Goal: Task Accomplishment & Management: Manage account settings

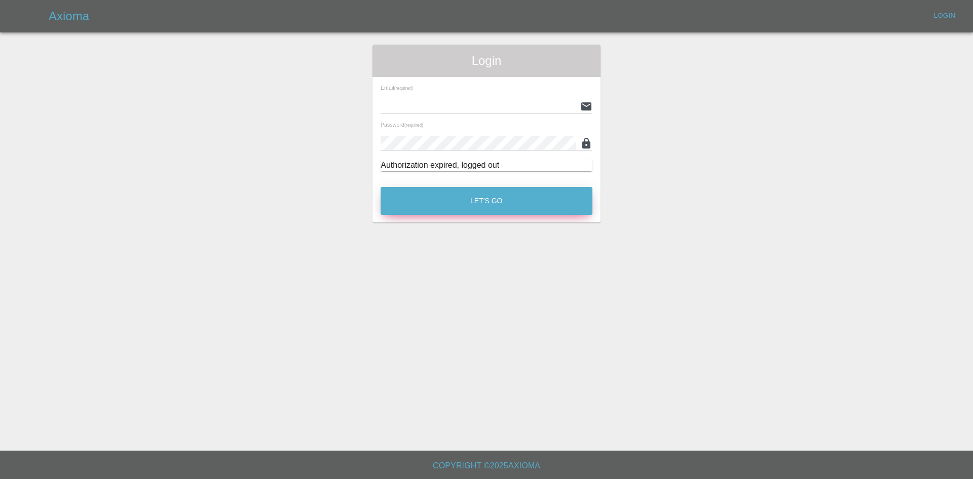
type input "[PERSON_NAME][EMAIL_ADDRESS][PERSON_NAME][DOMAIN_NAME]"
click at [498, 206] on button "Let's Go" at bounding box center [486, 201] width 212 height 28
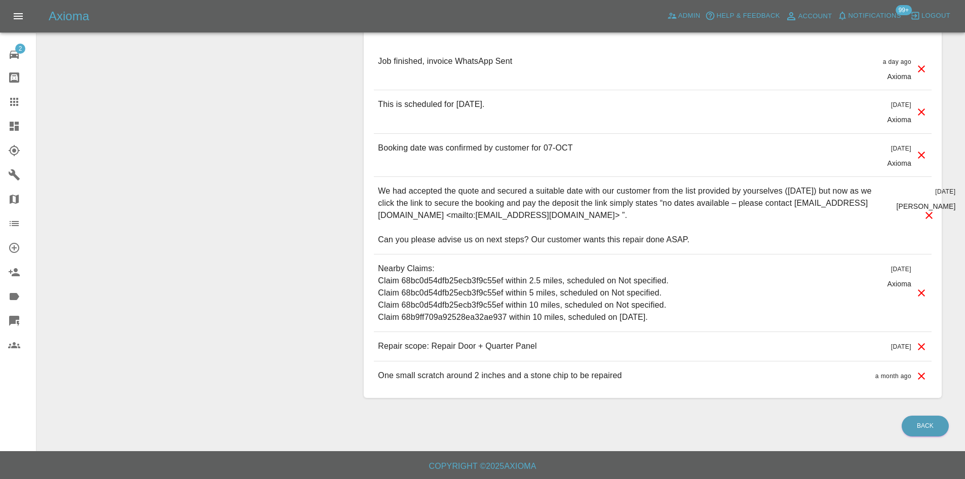
scroll to position [976, 0]
click at [19, 219] on icon at bounding box center [14, 223] width 12 height 12
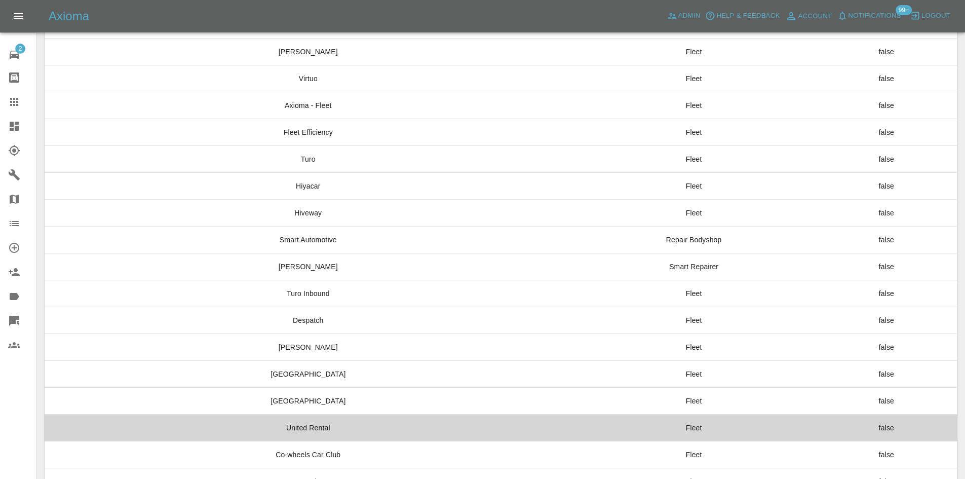
scroll to position [97, 0]
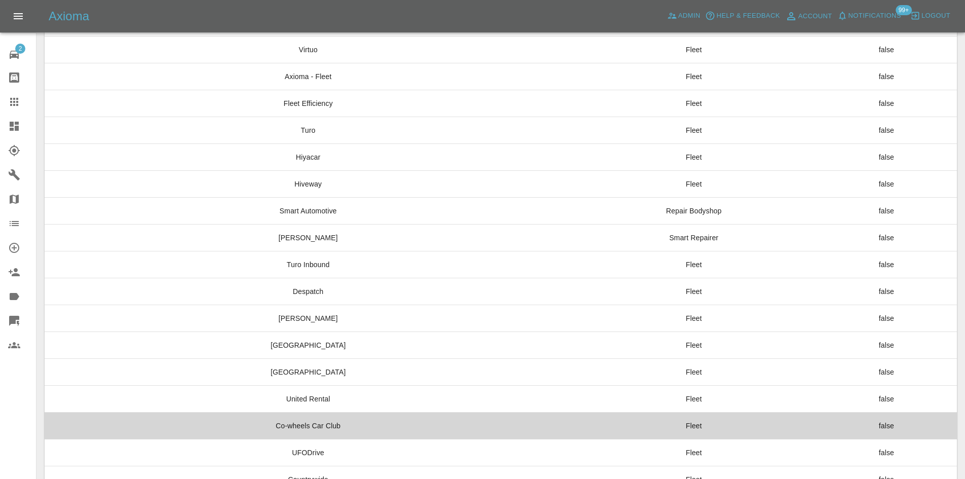
click at [425, 413] on td "Co-wheels Car Club" at bounding box center [308, 425] width 527 height 27
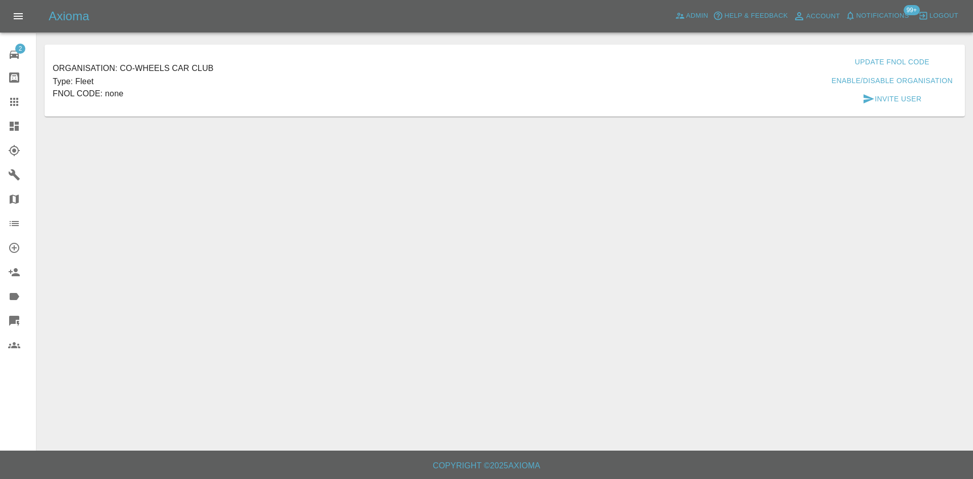
click at [889, 101] on button "Invite User" at bounding box center [891, 99] width 67 height 19
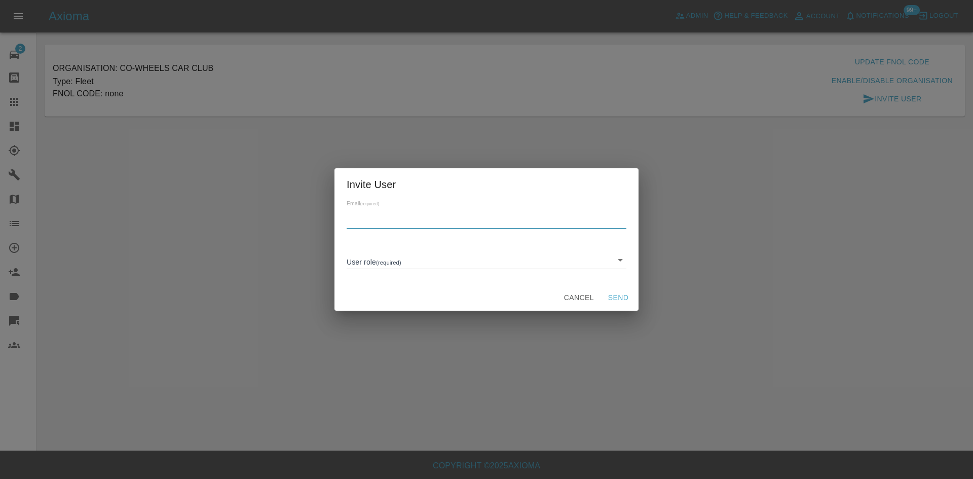
click at [404, 223] on input "text" at bounding box center [487, 221] width 280 height 15
paste input "[PERSON_NAME][EMAIL_ADDRESS][PERSON_NAME][DOMAIN_NAME]"
type input "[PERSON_NAME][EMAIL_ADDRESS][PERSON_NAME][DOMAIN_NAME]"
click at [438, 257] on body "Axioma Admin Help & Feedback Account Notifications 99+ Logout 2 Repair home Bod…" at bounding box center [486, 239] width 973 height 479
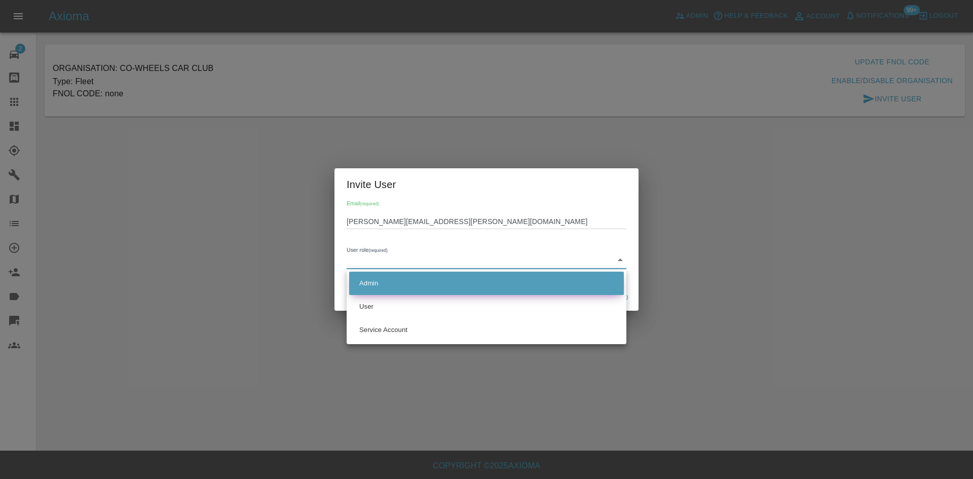
click at [435, 286] on li "Admin" at bounding box center [486, 283] width 275 height 23
type input "ADMIN"
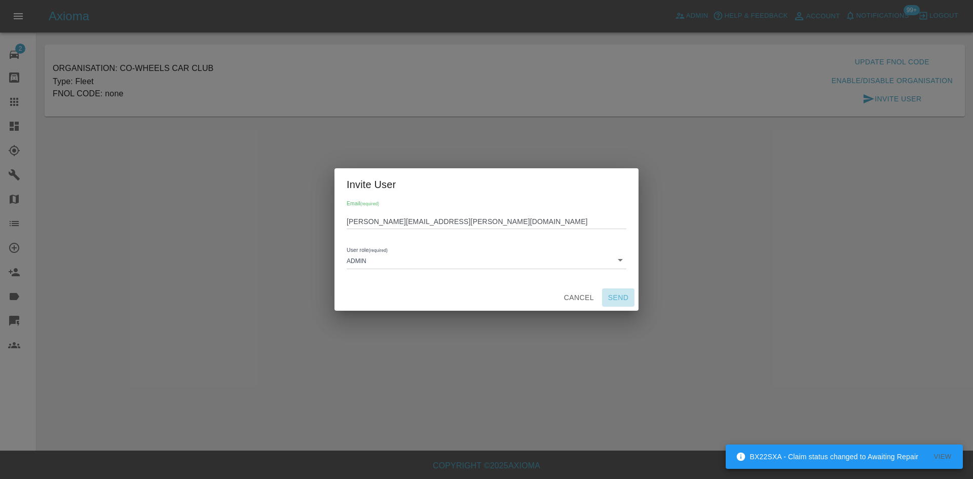
click at [614, 301] on button "Send" at bounding box center [618, 297] width 32 height 19
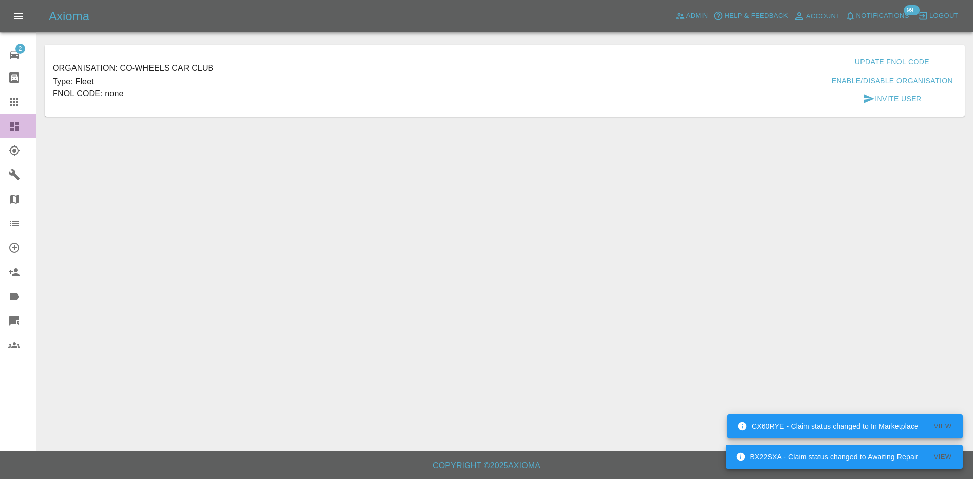
click at [15, 131] on icon at bounding box center [14, 126] width 9 height 9
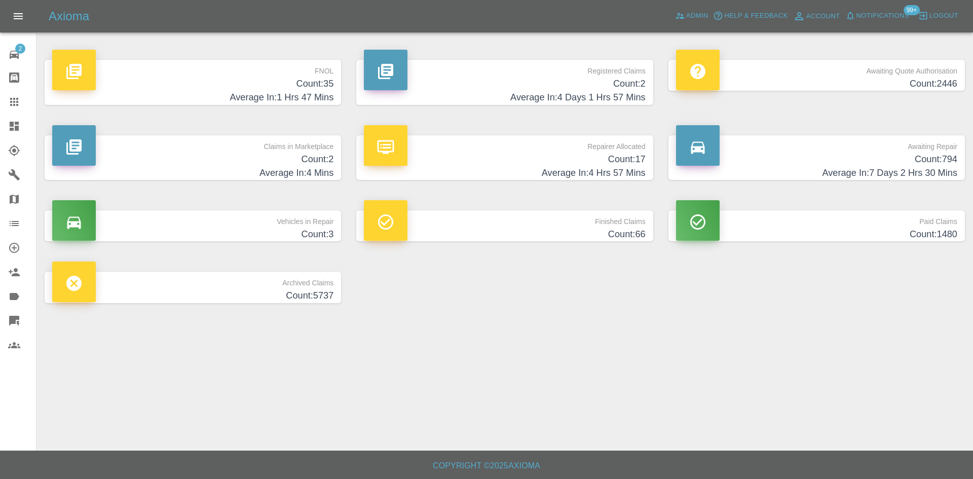
click at [504, 69] on p "Registered Claims" at bounding box center [504, 68] width 281 height 17
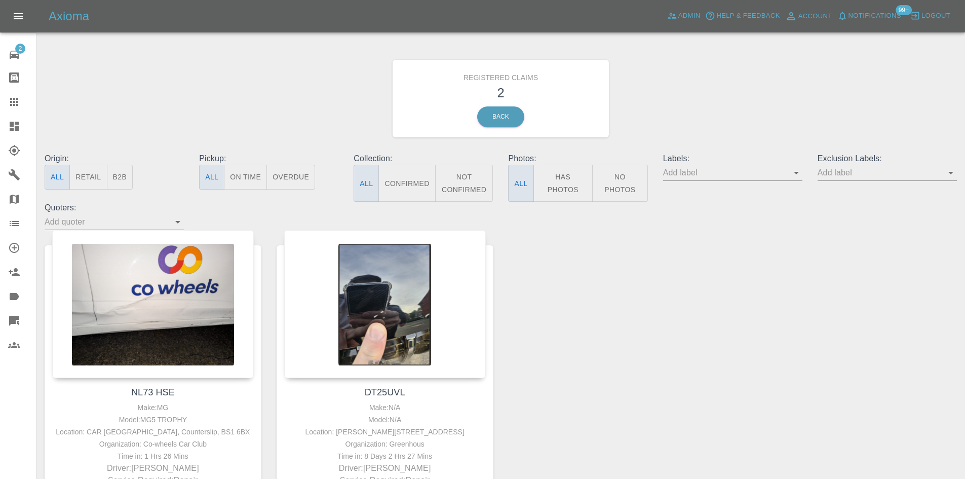
click at [29, 128] on div at bounding box center [22, 126] width 28 height 12
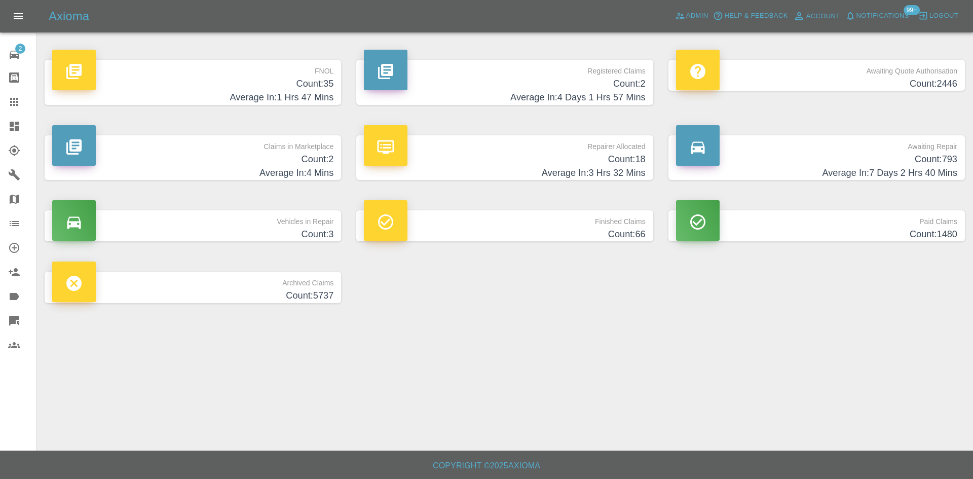
click at [278, 80] on h4 "Count: 35" at bounding box center [192, 84] width 281 height 14
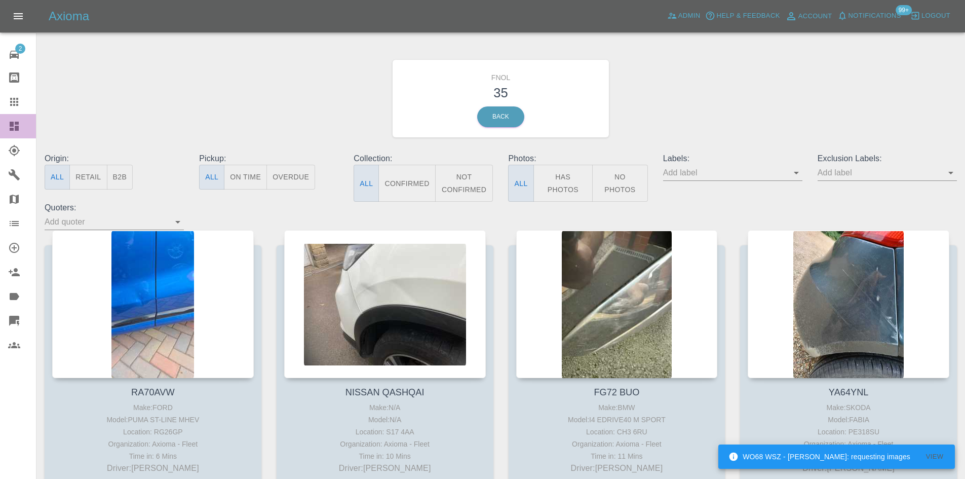
click at [29, 131] on div at bounding box center [22, 126] width 28 height 12
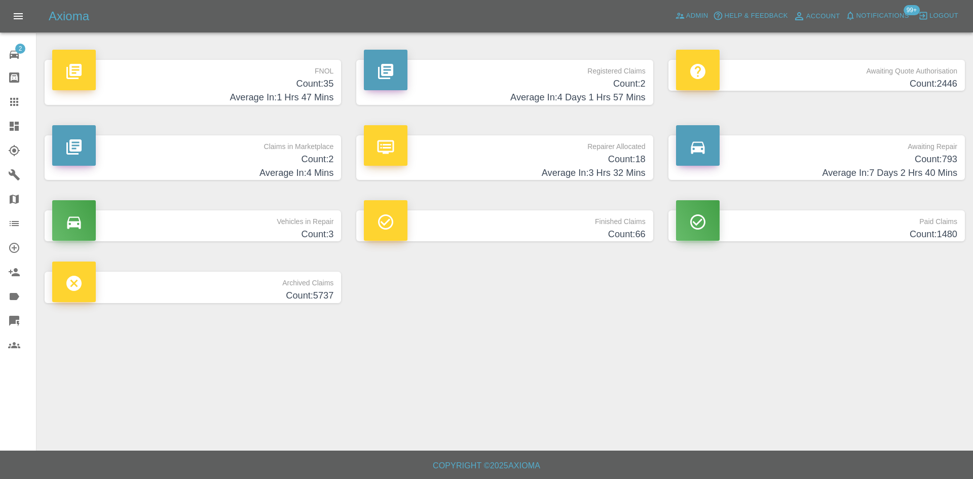
click at [472, 155] on h4 "Count: 18" at bounding box center [504, 159] width 281 height 14
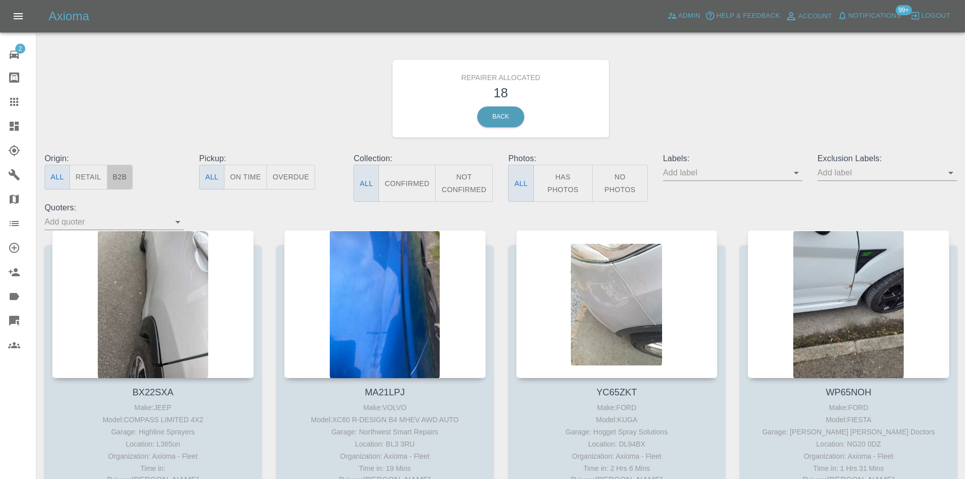
click at [123, 172] on button "B2B" at bounding box center [120, 177] width 26 height 25
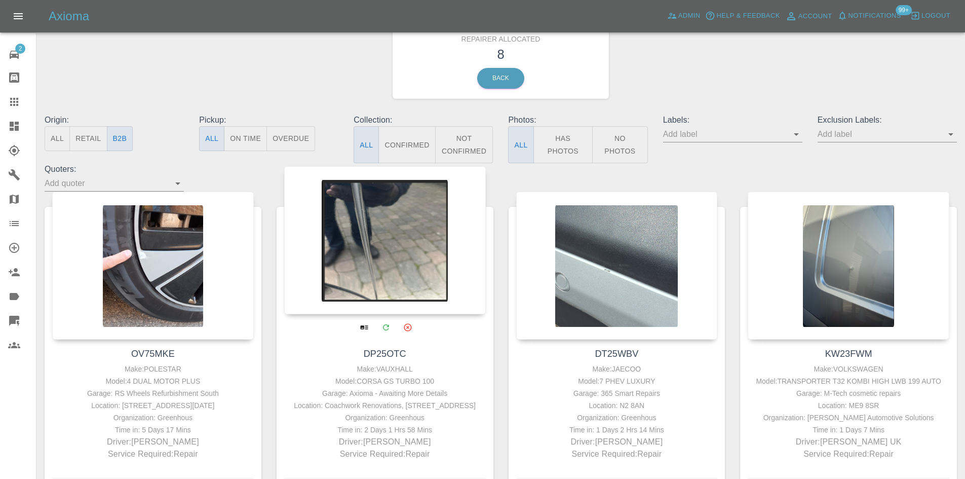
scroll to position [47, 0]
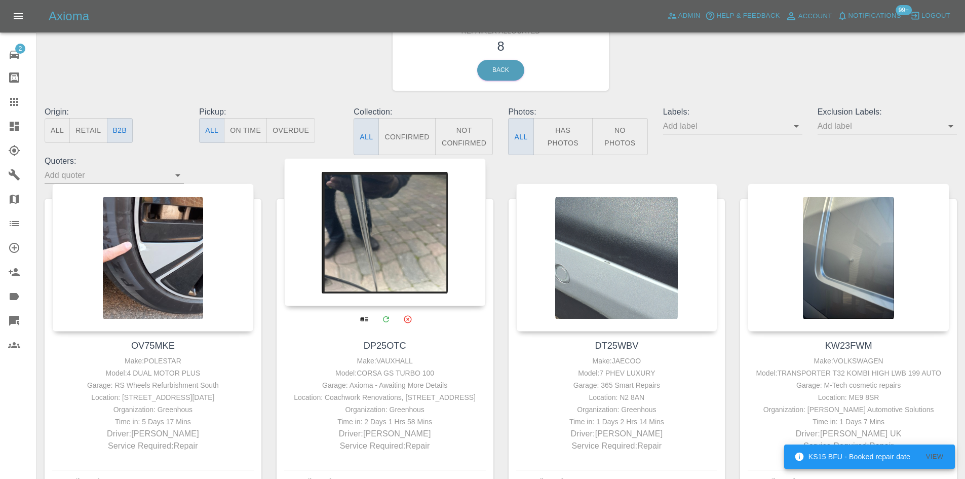
drag, startPoint x: 2, startPoint y: 96, endPoint x: 387, endPoint y: 288, distance: 430.2
click at [2, 96] on link "Claims" at bounding box center [18, 102] width 36 height 24
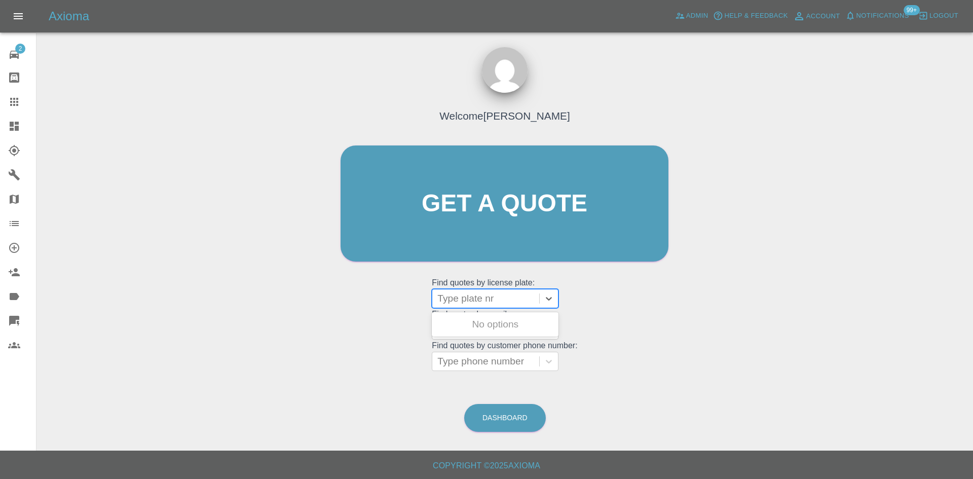
click at [481, 301] on div at bounding box center [485, 298] width 97 height 14
paste input "R77RVT"
type input "R77RVT"
click at [482, 316] on div "R77RVT, Awaiting Authorisation" at bounding box center [495, 330] width 127 height 32
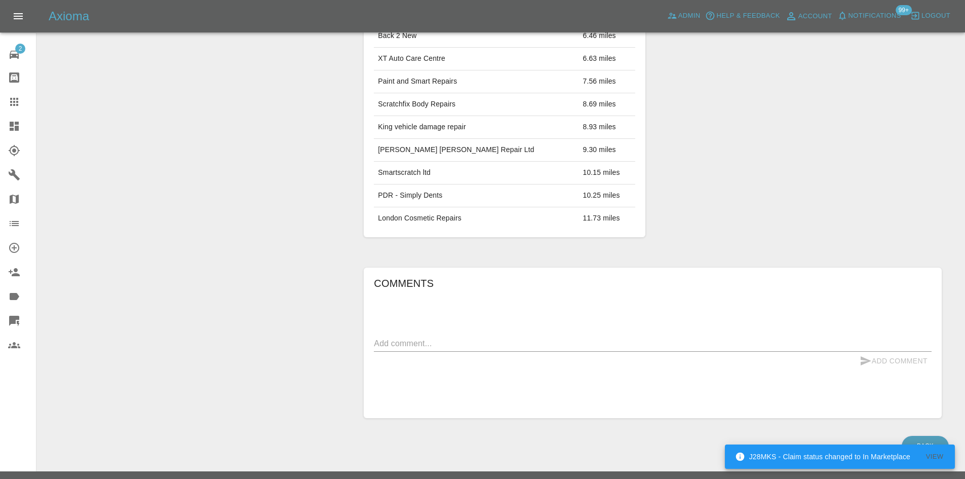
scroll to position [548, 0]
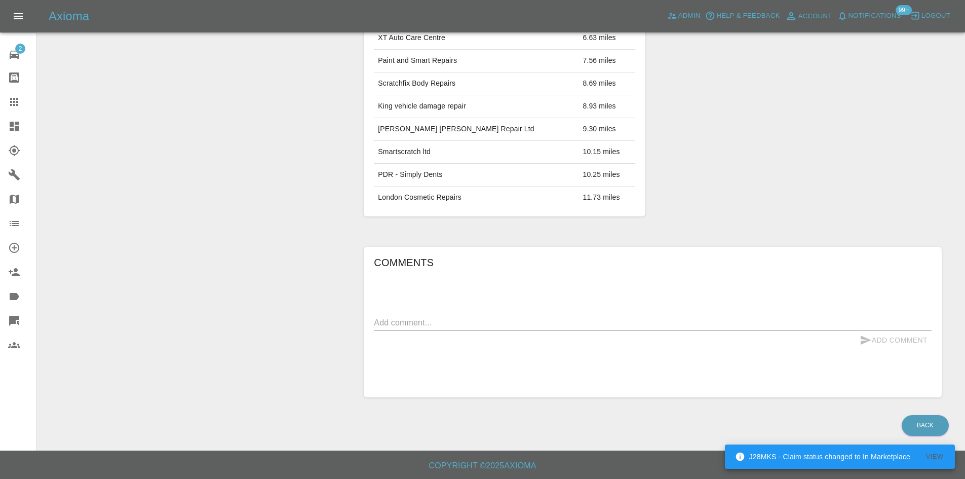
click at [512, 335] on div "Add Comment" at bounding box center [653, 340] width 558 height 19
click at [510, 331] on div "Add Comment" at bounding box center [653, 340] width 558 height 19
click at [508, 324] on textarea at bounding box center [653, 323] width 558 height 12
type textarea "c"
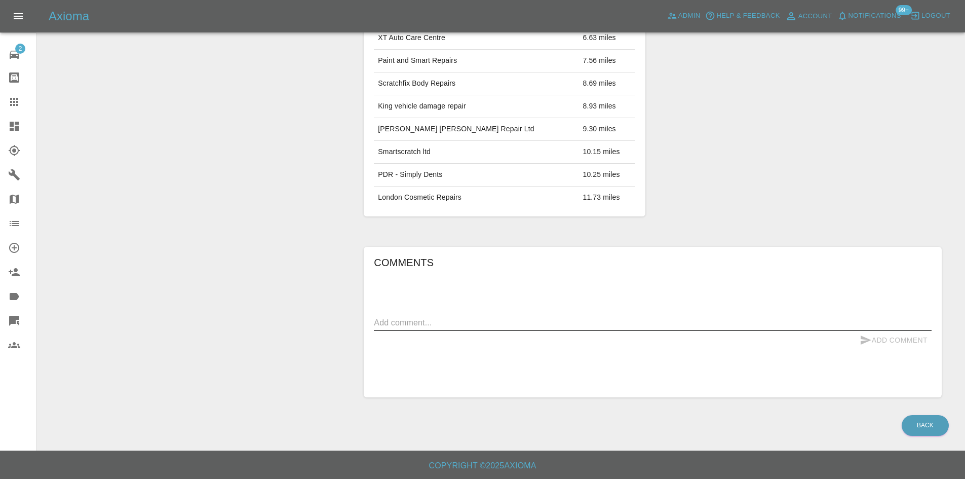
paste textarea "Vehicle is due to come off contract W/C [DATE] is the mobile repairer able to c…"
type textarea "Vehicle is due to come off contract W/C [DATE] is the mobile repairer able to c…"
click at [891, 342] on button "Add Comment" at bounding box center [894, 340] width 76 height 19
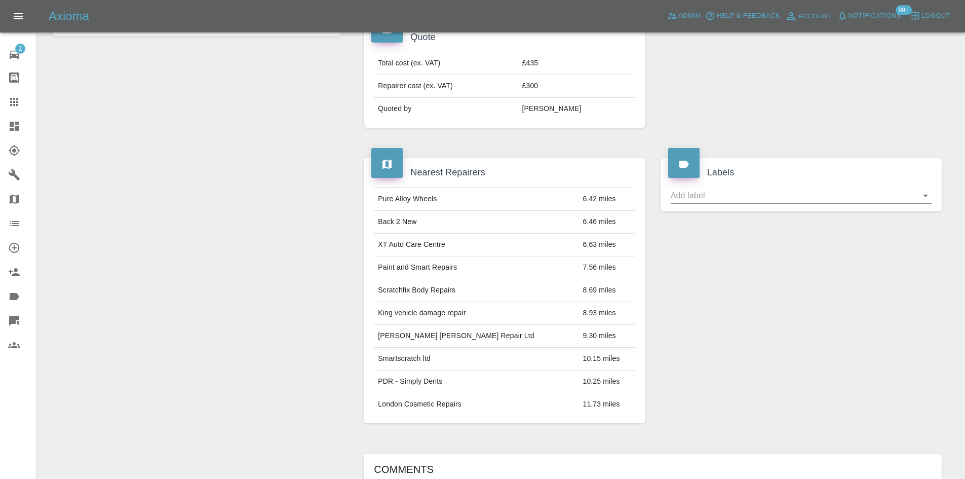
scroll to position [314, 0]
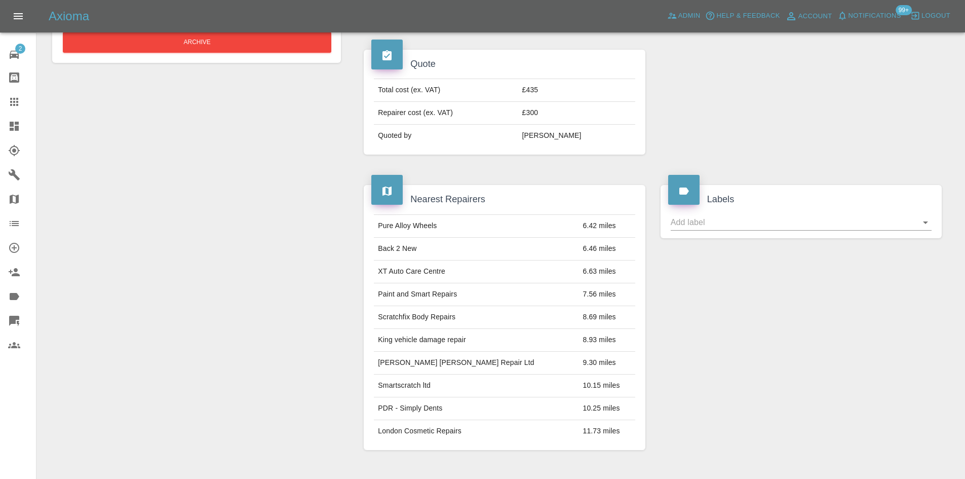
click at [2, 119] on link "Dashboard" at bounding box center [18, 126] width 36 height 24
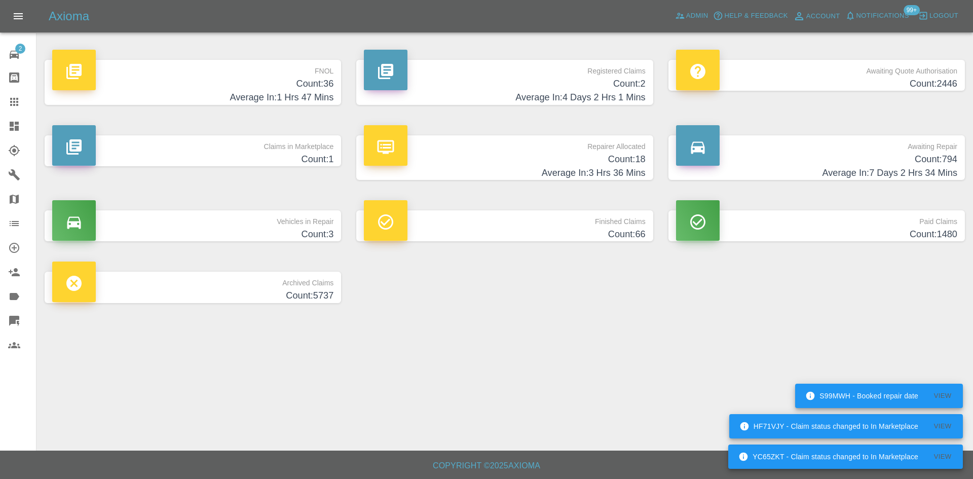
click at [276, 79] on h4 "Count: 36" at bounding box center [192, 84] width 281 height 14
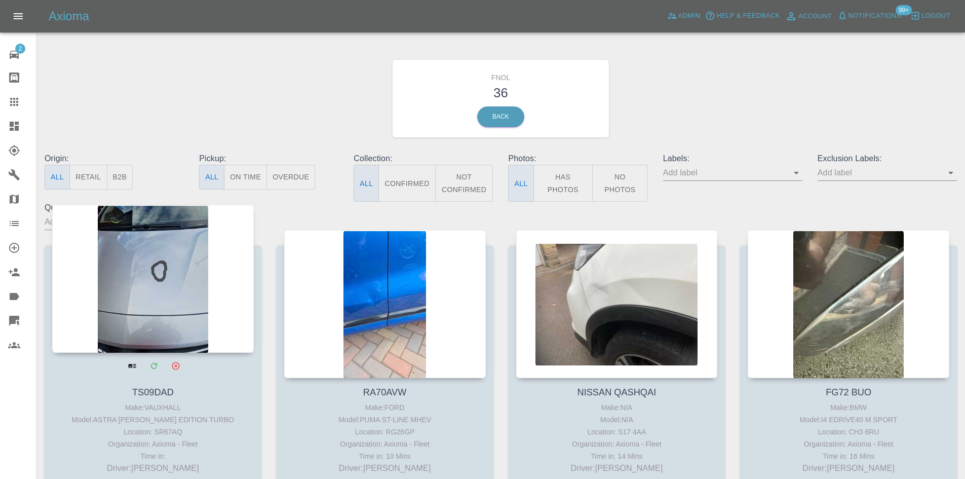
click at [173, 271] on div at bounding box center [153, 279] width 202 height 148
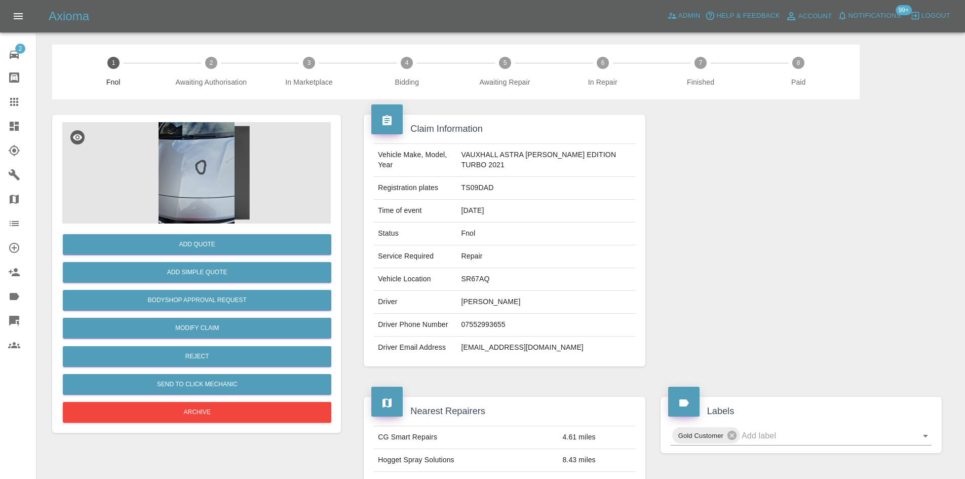
click at [258, 186] on img at bounding box center [196, 172] width 268 height 101
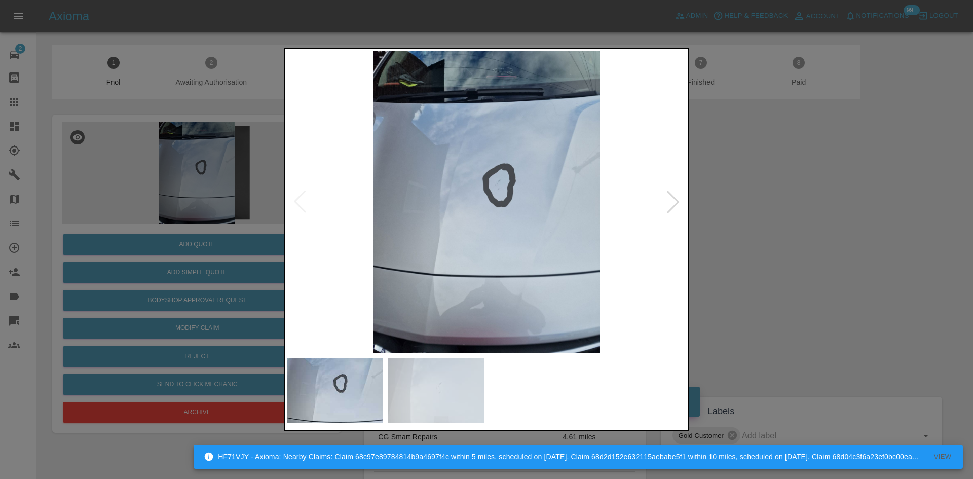
click at [687, 211] on div at bounding box center [486, 239] width 405 height 383
click at [770, 162] on div at bounding box center [486, 239] width 973 height 479
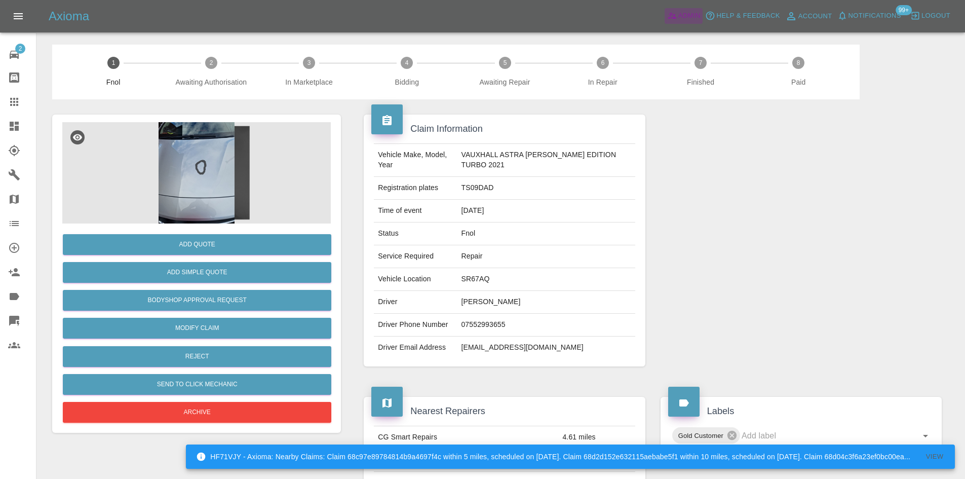
click at [689, 19] on span "Admin" at bounding box center [689, 16] width 22 height 12
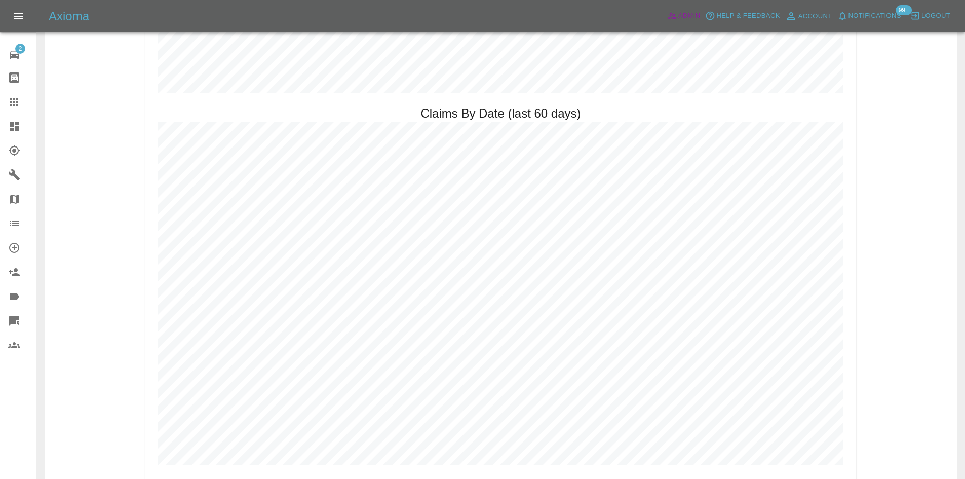
scroll to position [1159, 0]
click at [11, 131] on icon at bounding box center [14, 126] width 9 height 9
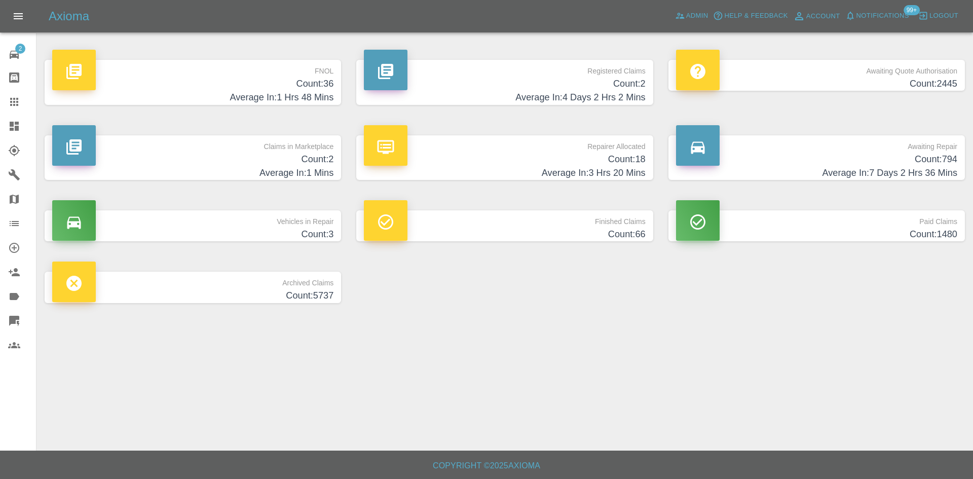
click at [294, 96] on h4 "Average In: 1 Hrs 48 Mins" at bounding box center [192, 98] width 281 height 14
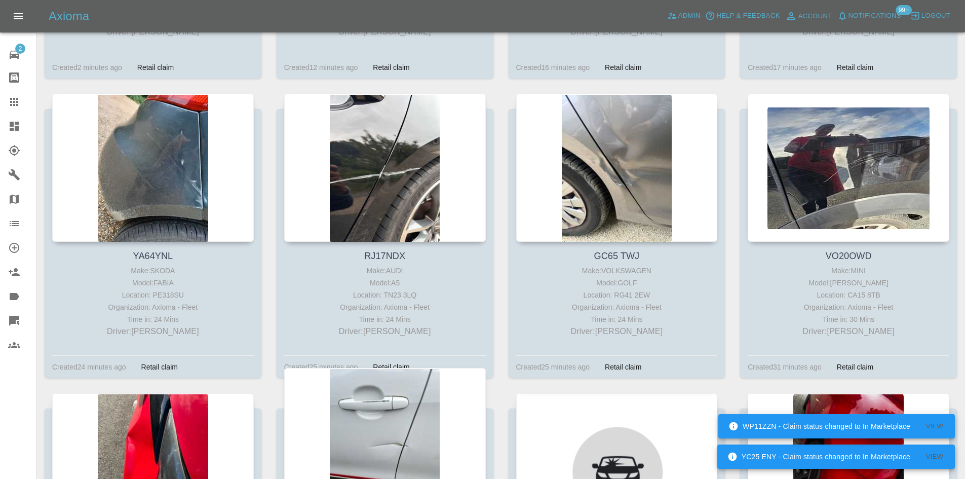
scroll to position [462, 0]
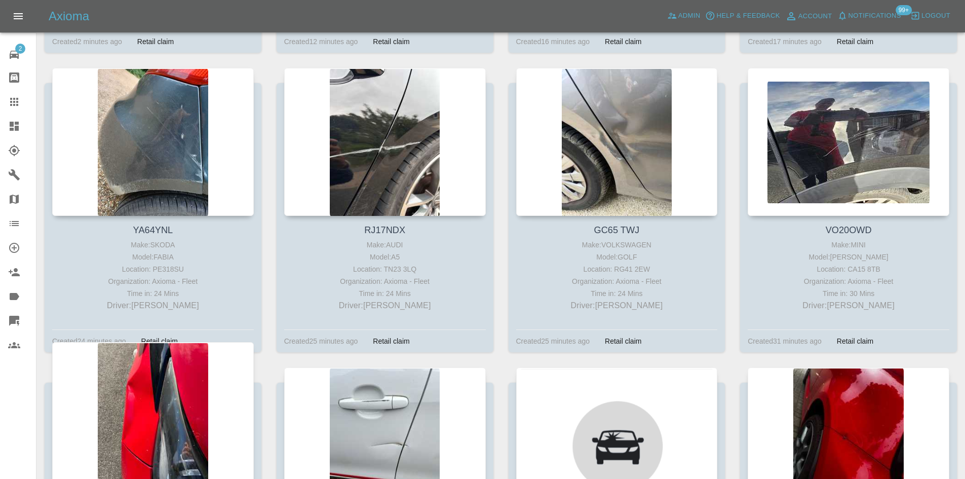
click at [201, 408] on div at bounding box center [153, 416] width 202 height 148
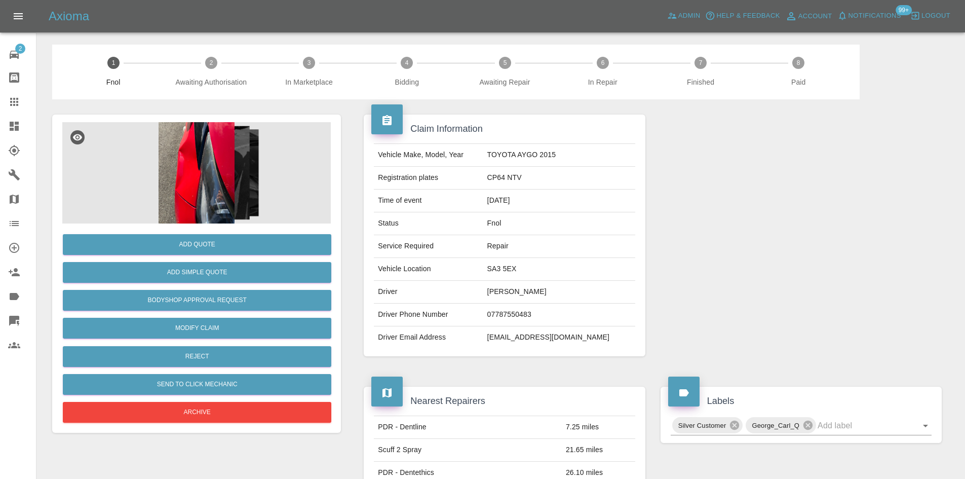
click at [281, 206] on img at bounding box center [196, 172] width 268 height 101
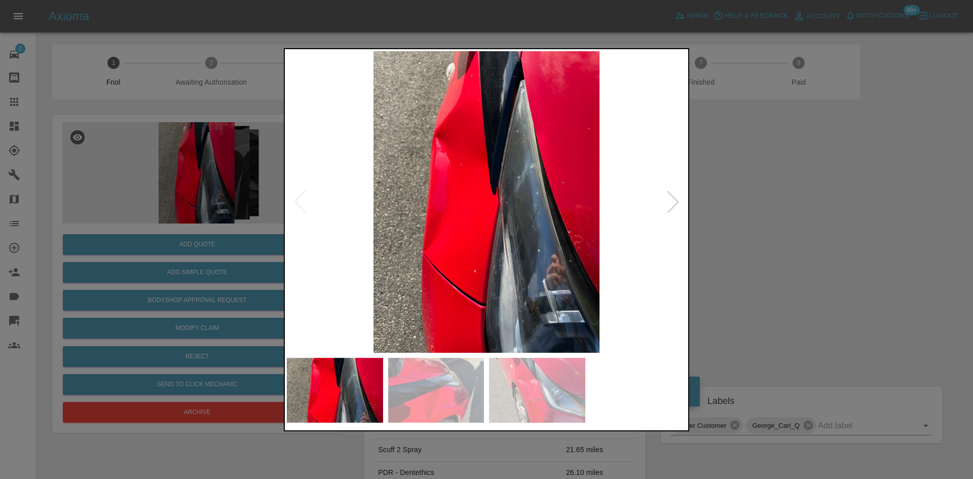
click at [672, 194] on div at bounding box center [673, 201] width 22 height 22
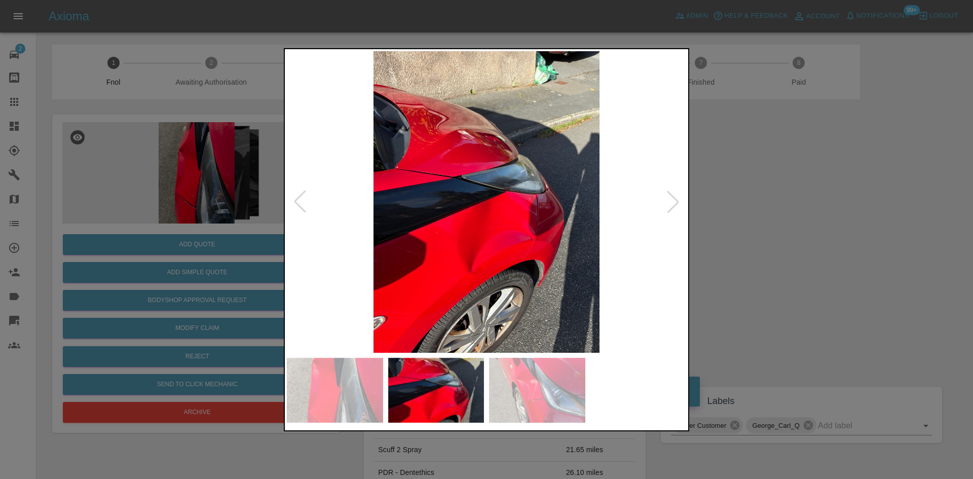
click at [672, 194] on div at bounding box center [673, 201] width 22 height 22
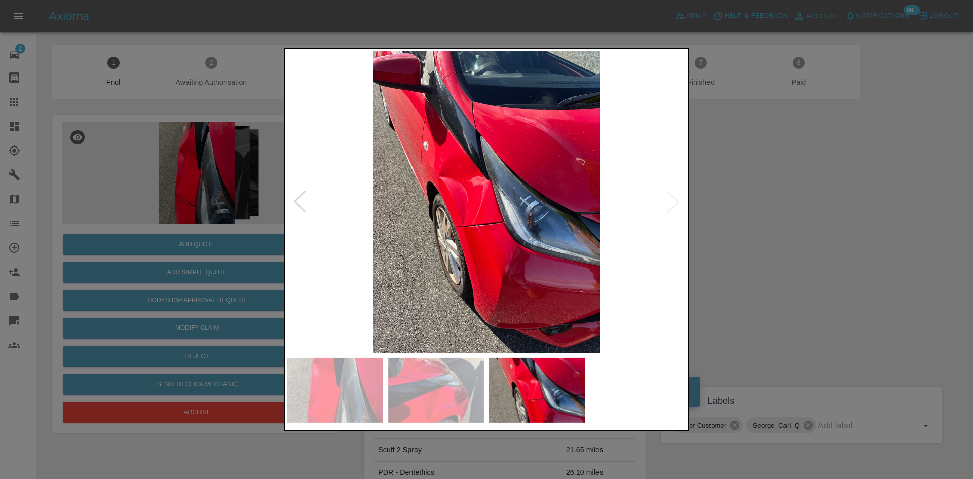
click at [672, 194] on img at bounding box center [486, 201] width 399 height 301
click at [823, 220] on div at bounding box center [486, 239] width 973 height 479
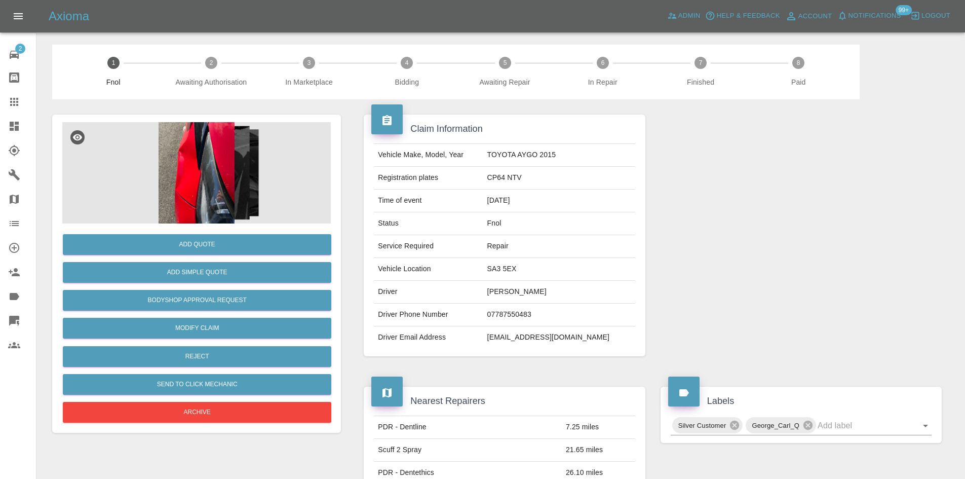
click at [213, 174] on img at bounding box center [196, 172] width 268 height 101
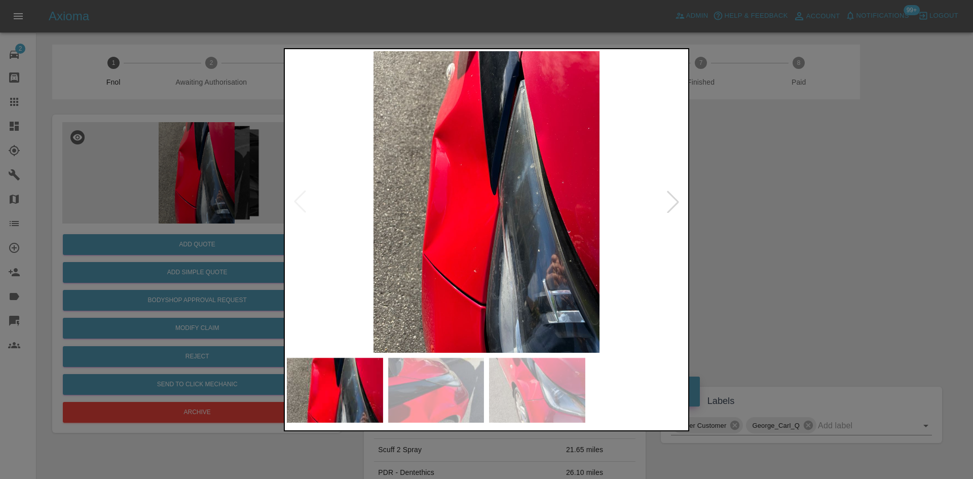
click at [757, 234] on div at bounding box center [486, 239] width 973 height 479
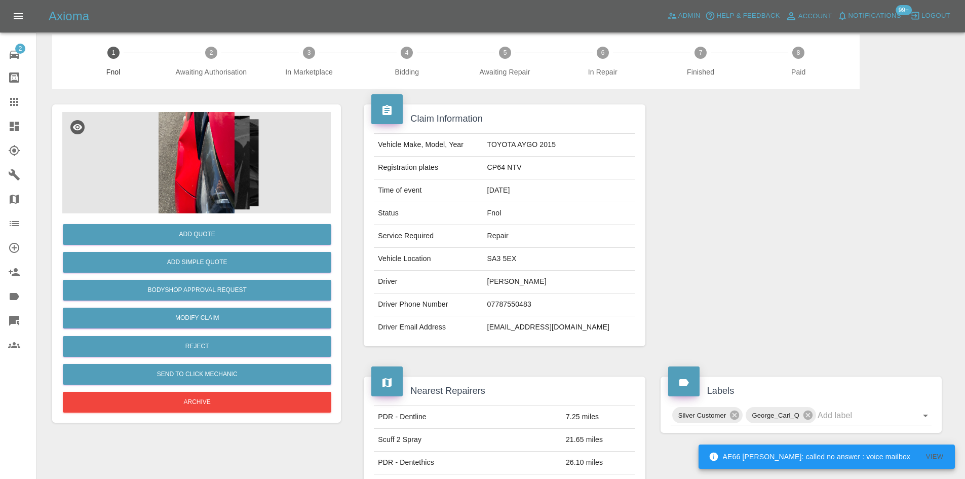
scroll to position [43, 0]
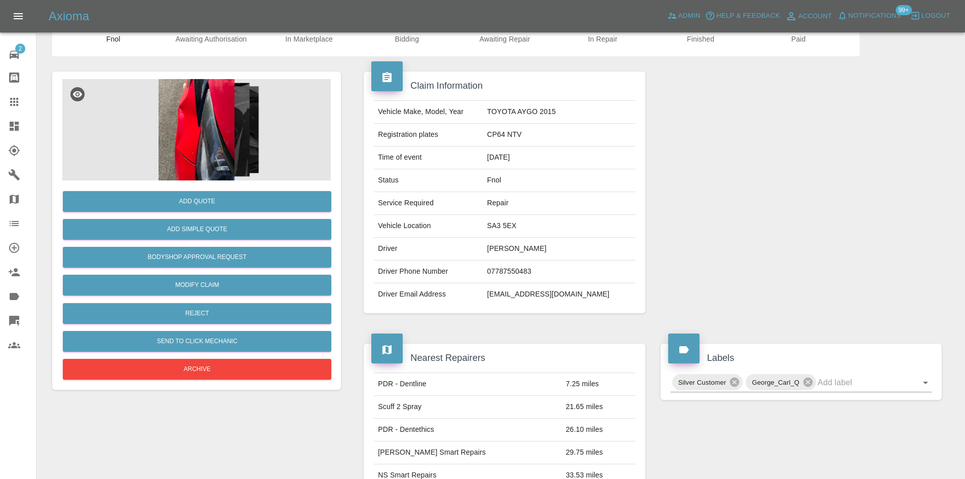
click at [11, 125] on icon at bounding box center [14, 126] width 9 height 9
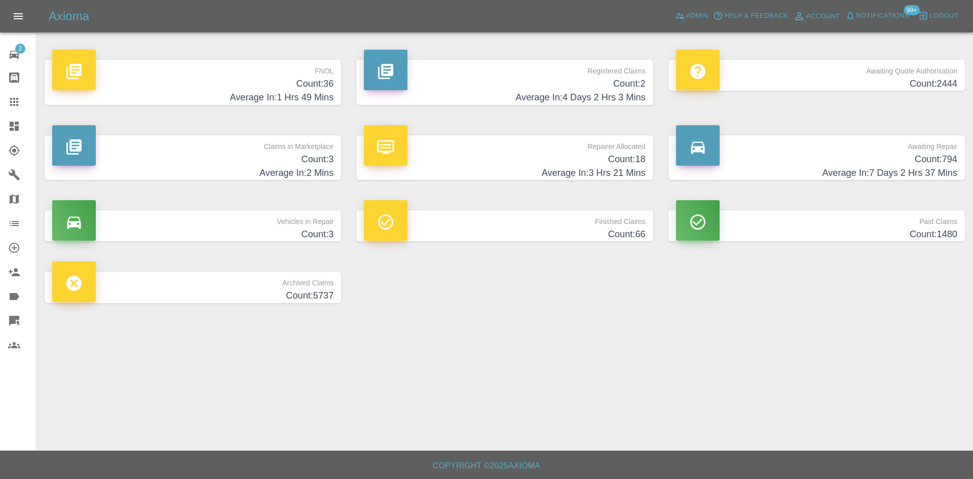
click at [202, 140] on p "Claims in Marketplace" at bounding box center [192, 143] width 281 height 17
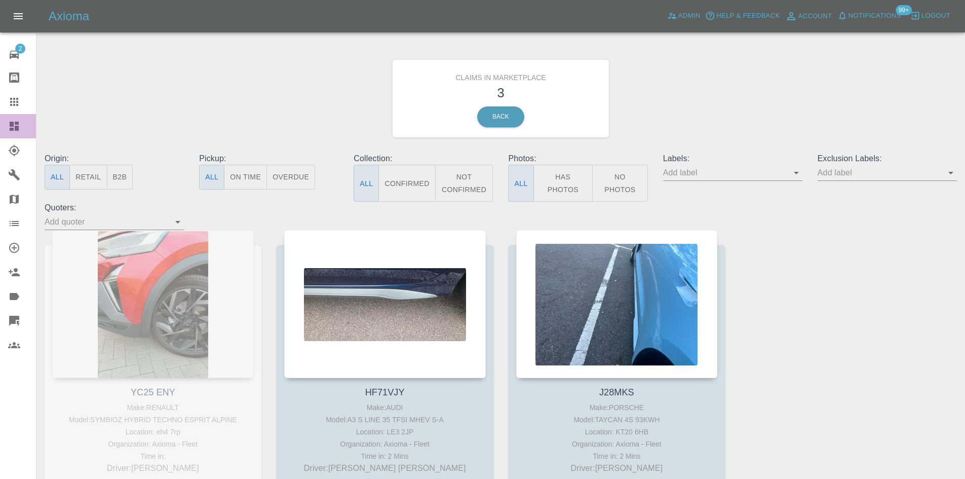
click at [14, 131] on icon at bounding box center [14, 126] width 9 height 9
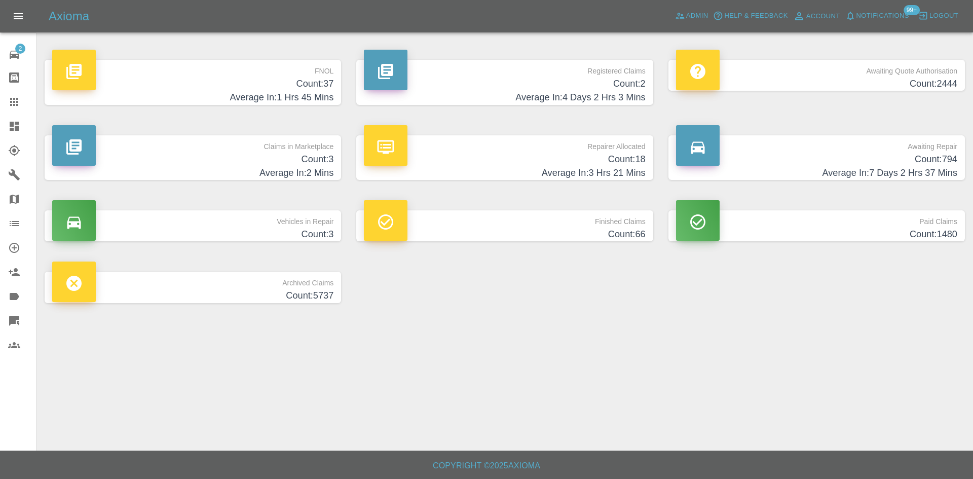
click at [560, 92] on h4 "Average In: 4 Days 2 Hrs 3 Mins" at bounding box center [504, 98] width 281 height 14
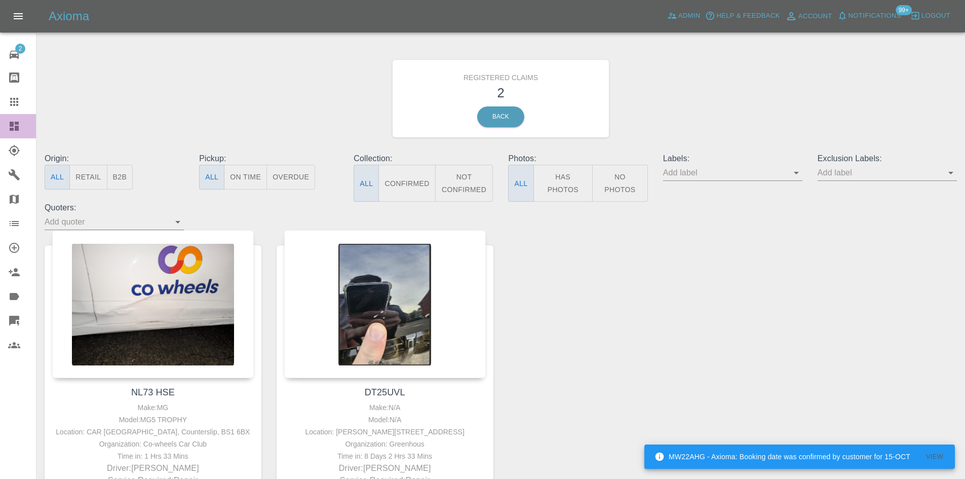
click at [21, 128] on div at bounding box center [22, 126] width 28 height 12
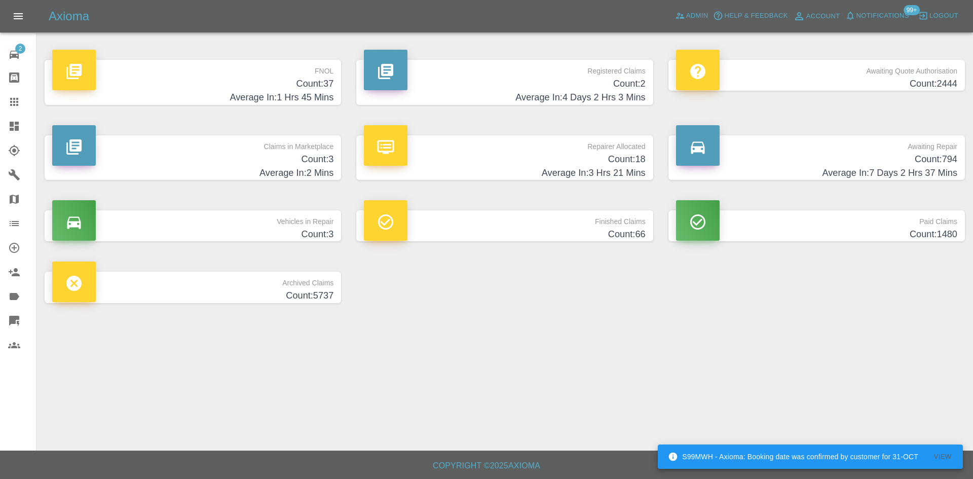
click at [804, 157] on h4 "Count: 794" at bounding box center [816, 159] width 281 height 14
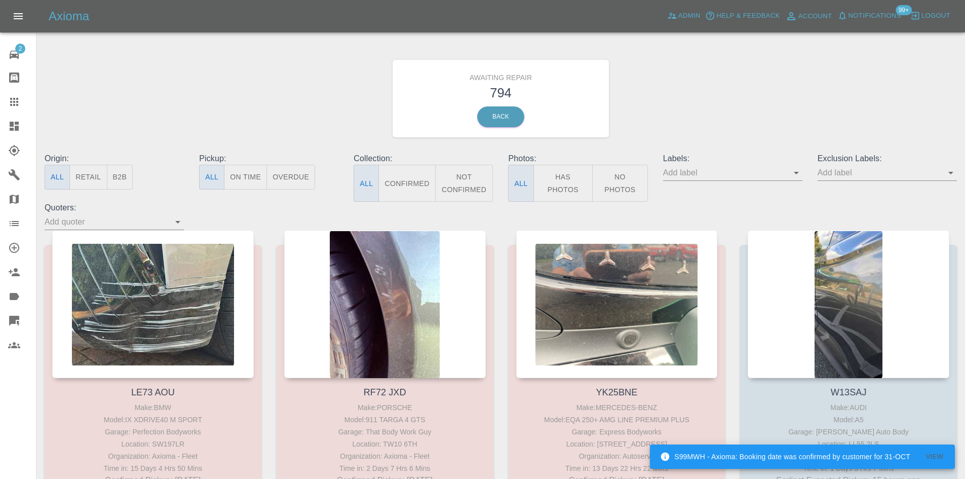
click at [116, 185] on button "B2B" at bounding box center [120, 177] width 26 height 25
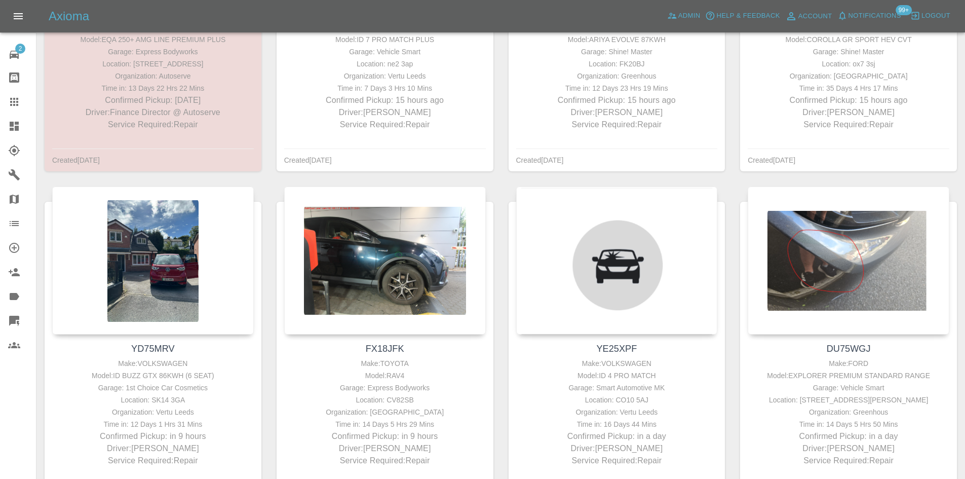
scroll to position [393, 0]
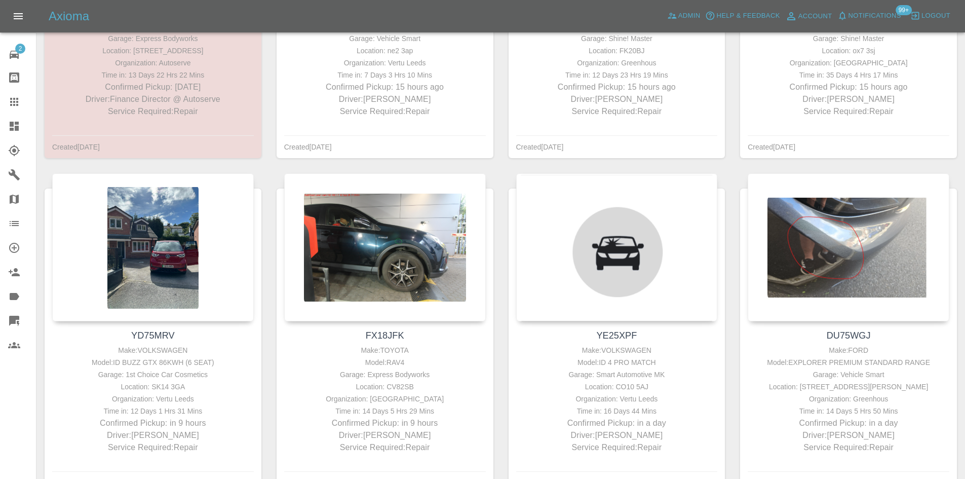
click at [23, 131] on div at bounding box center [22, 126] width 28 height 12
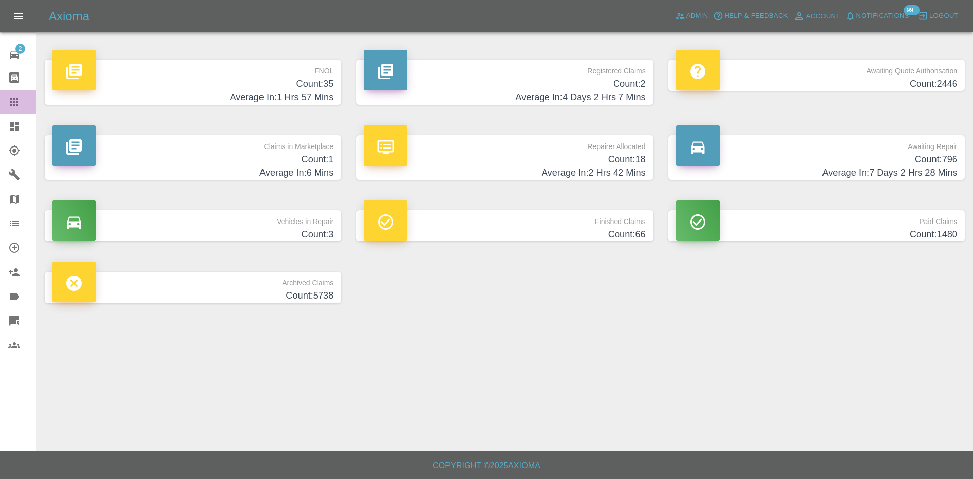
click at [30, 109] on link "Claims" at bounding box center [18, 102] width 36 height 24
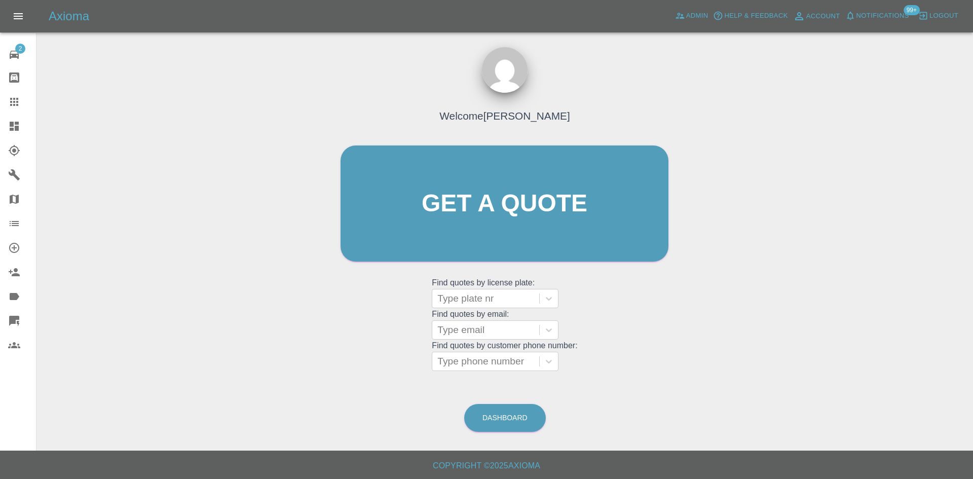
click at [465, 310] on grid "Find quotes by email: Type email" at bounding box center [504, 325] width 145 height 30
click at [473, 300] on div at bounding box center [485, 298] width 97 height 14
paste input "BN75MBF"
type input "BN75MBF"
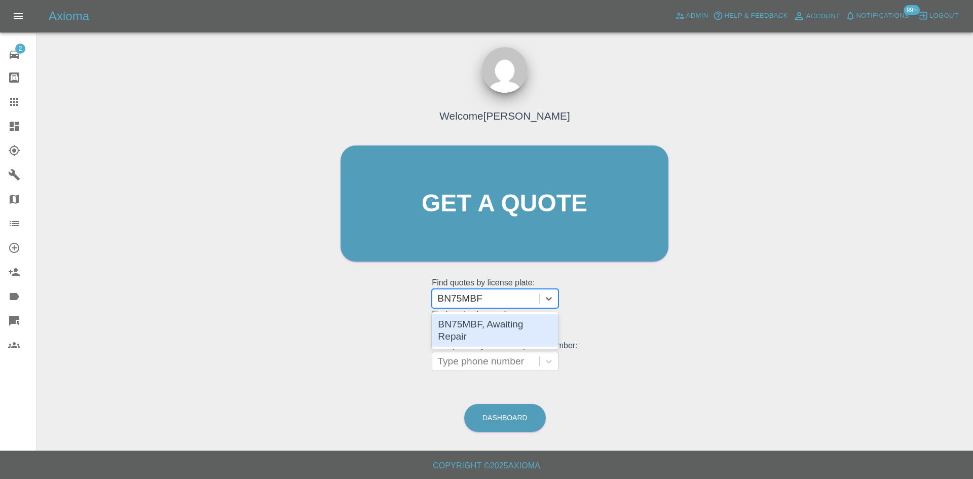
click at [517, 331] on div "BN75MBF, Awaiting Repair" at bounding box center [495, 330] width 127 height 32
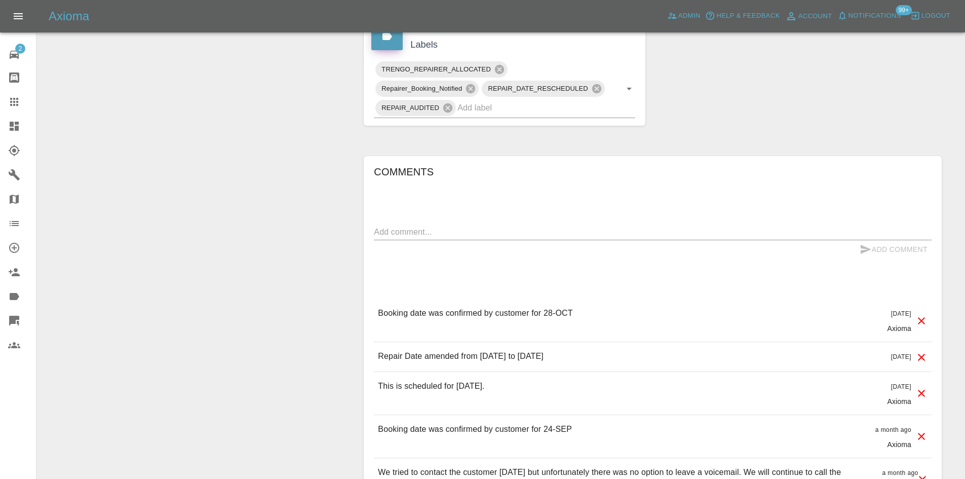
scroll to position [489, 0]
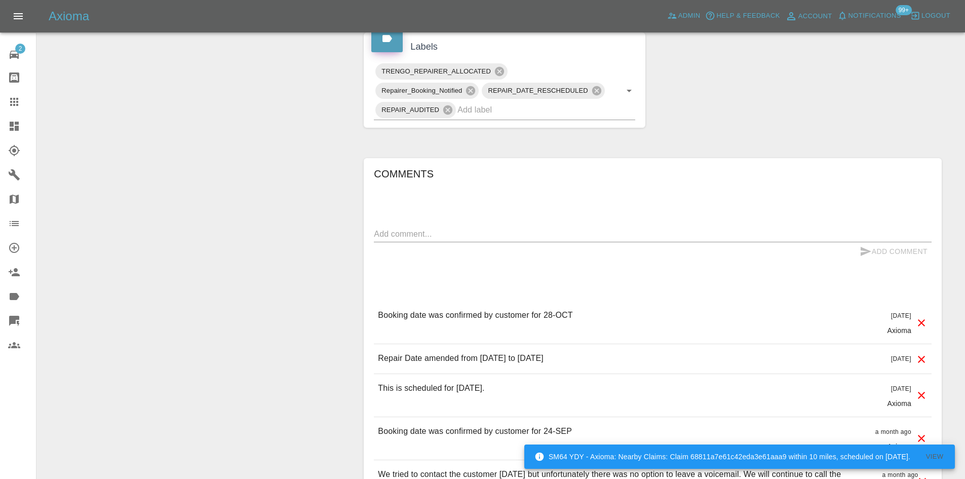
click at [0, 97] on link "Claims" at bounding box center [18, 102] width 36 height 24
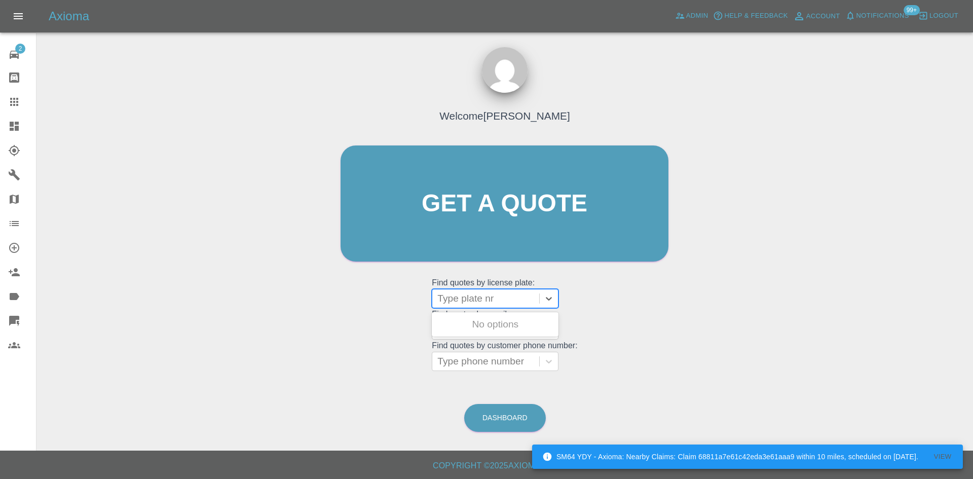
click at [482, 292] on div at bounding box center [485, 298] width 97 height 14
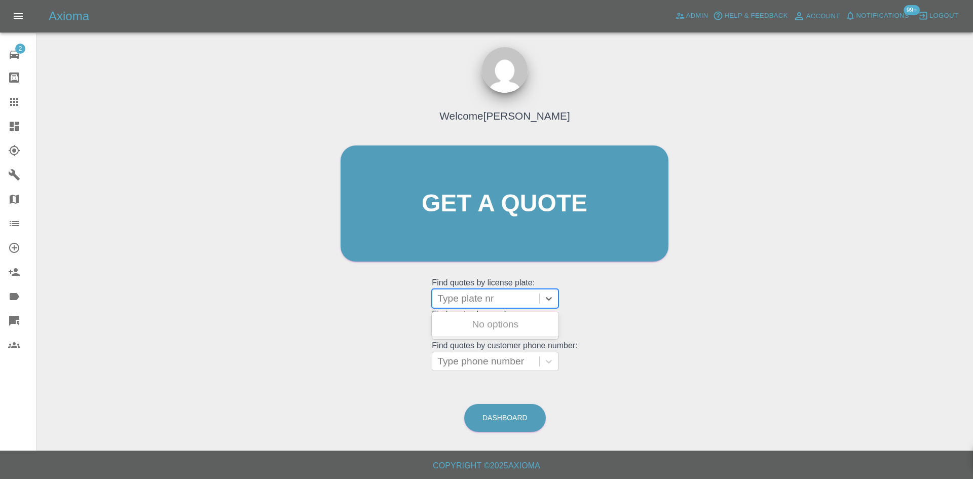
paste input "DV75JMO"
type input "DV75JMO"
click at [492, 322] on div "DV75JMO, Awaiting Authorisation" at bounding box center [495, 330] width 127 height 32
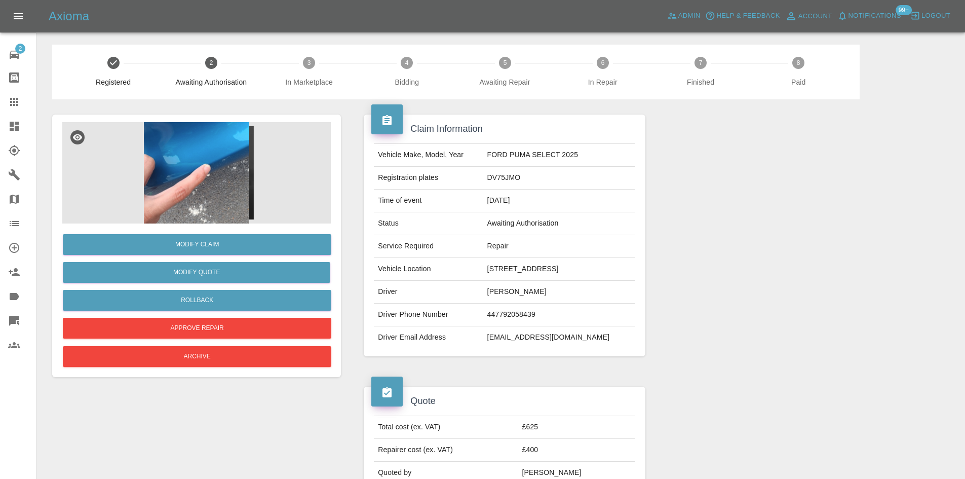
click at [251, 184] on img at bounding box center [196, 172] width 268 height 101
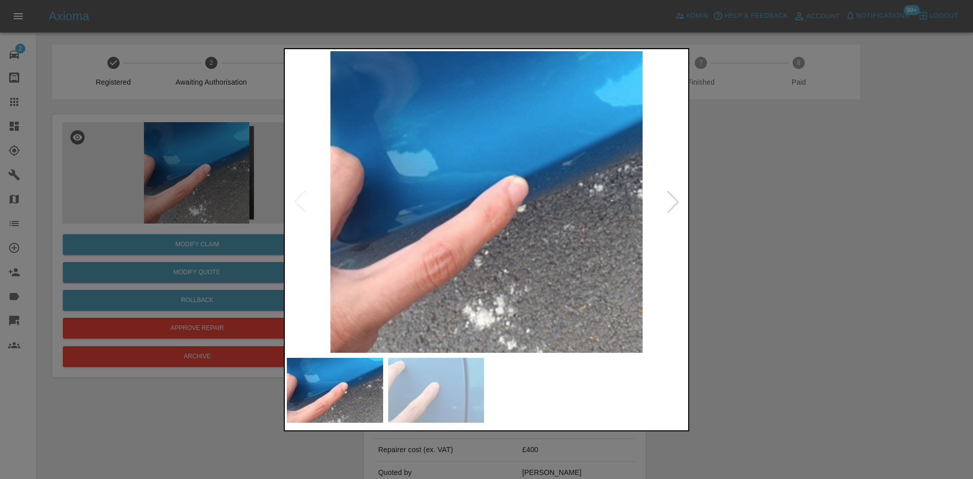
click at [661, 208] on img at bounding box center [486, 201] width 399 height 301
click at [662, 208] on div at bounding box center [673, 201] width 22 height 22
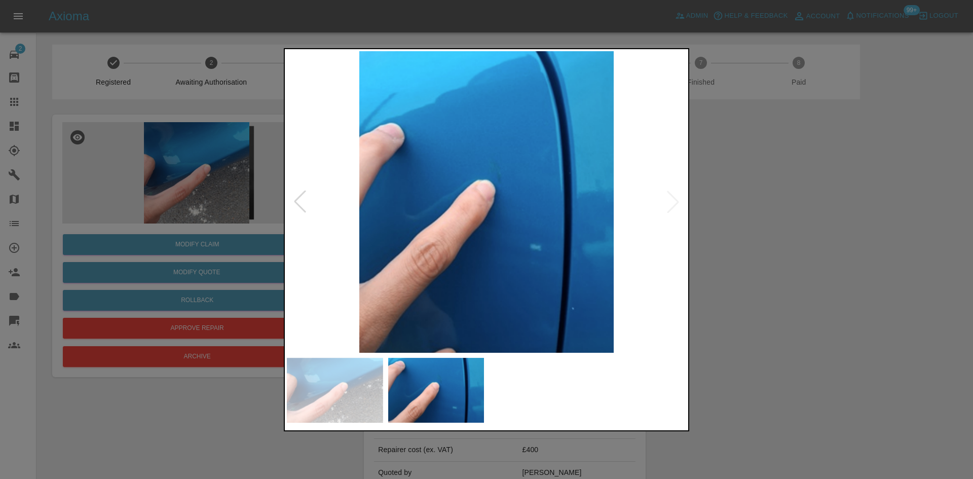
click at [513, 178] on img at bounding box center [486, 201] width 399 height 301
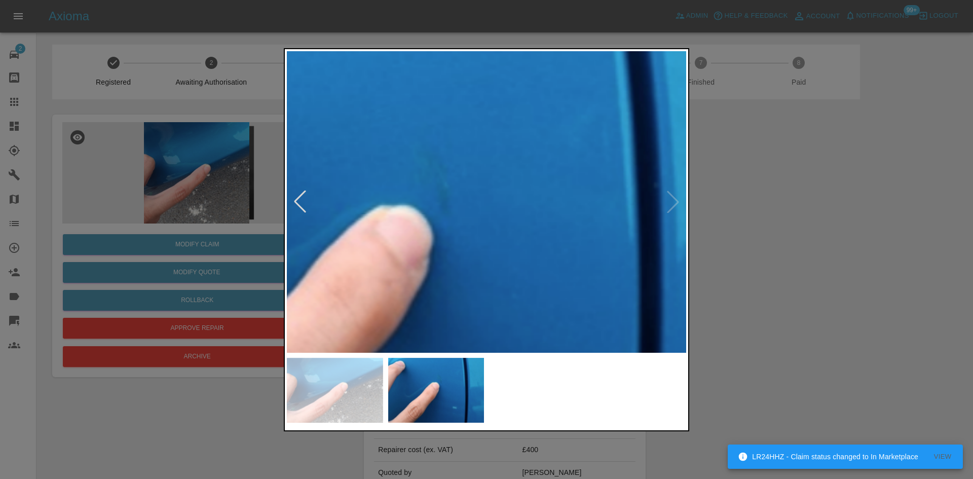
click at [513, 178] on img at bounding box center [406, 271] width 1198 height 905
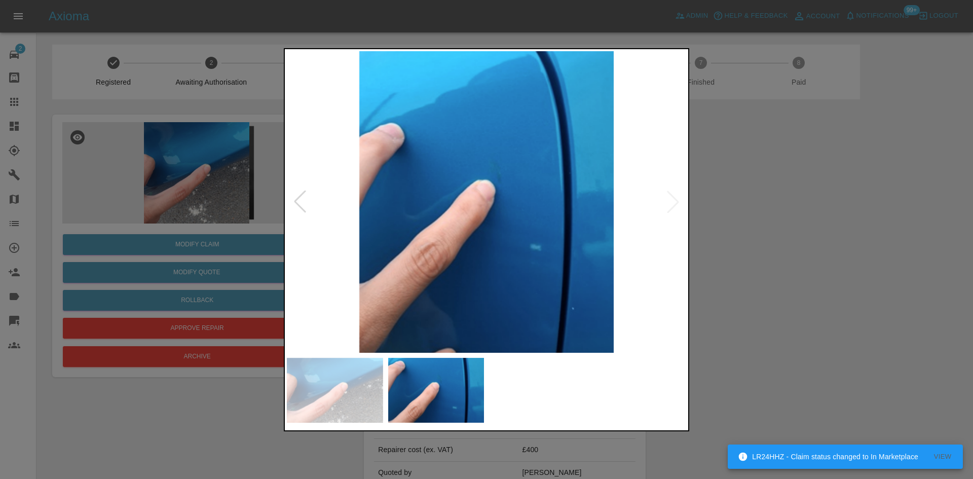
click at [789, 249] on div at bounding box center [486, 239] width 973 height 479
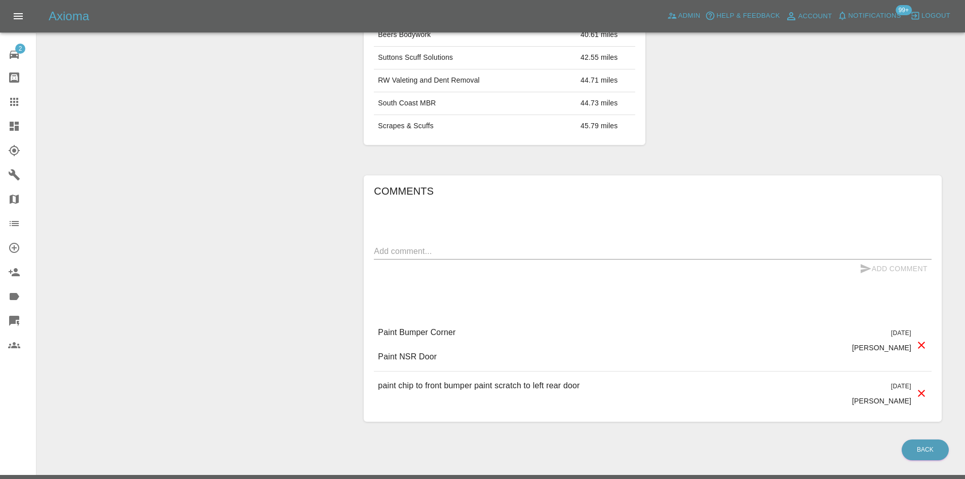
scroll to position [667, 0]
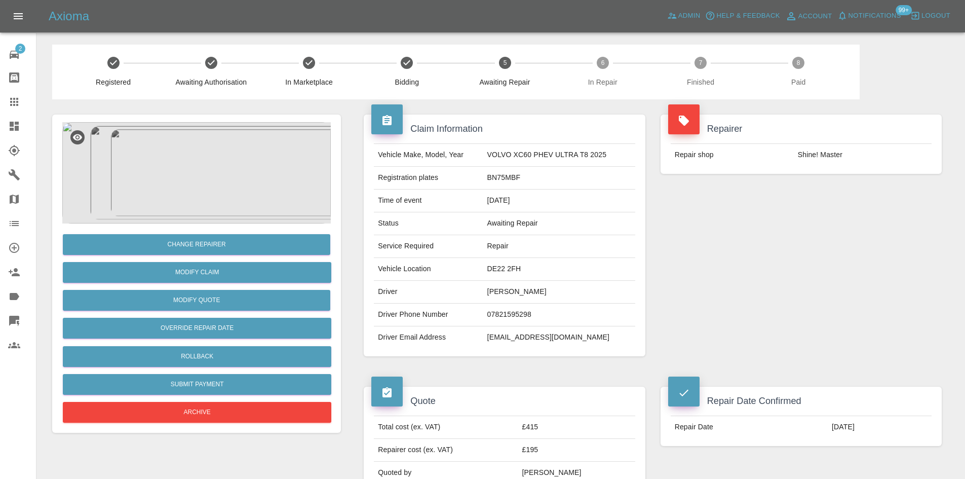
click at [12, 104] on icon at bounding box center [14, 102] width 8 height 8
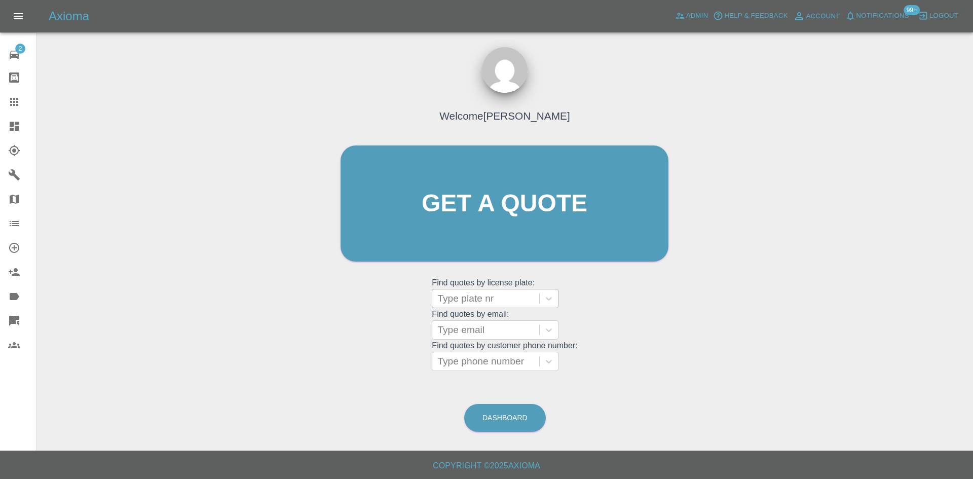
click at [507, 299] on div at bounding box center [485, 298] width 97 height 14
paste input "HV75FPN"
type input "HV75FPN"
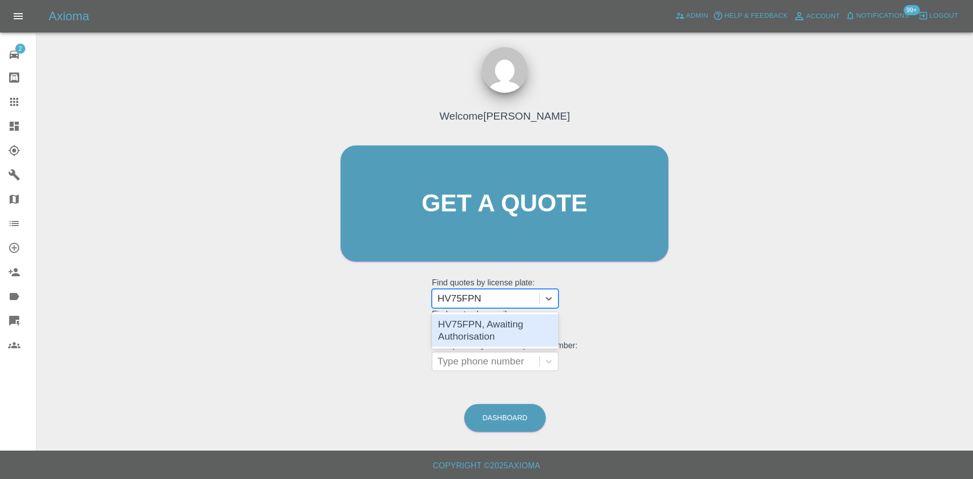
click at [492, 334] on div "HV75FPN, Awaiting Authorisation" at bounding box center [495, 330] width 127 height 32
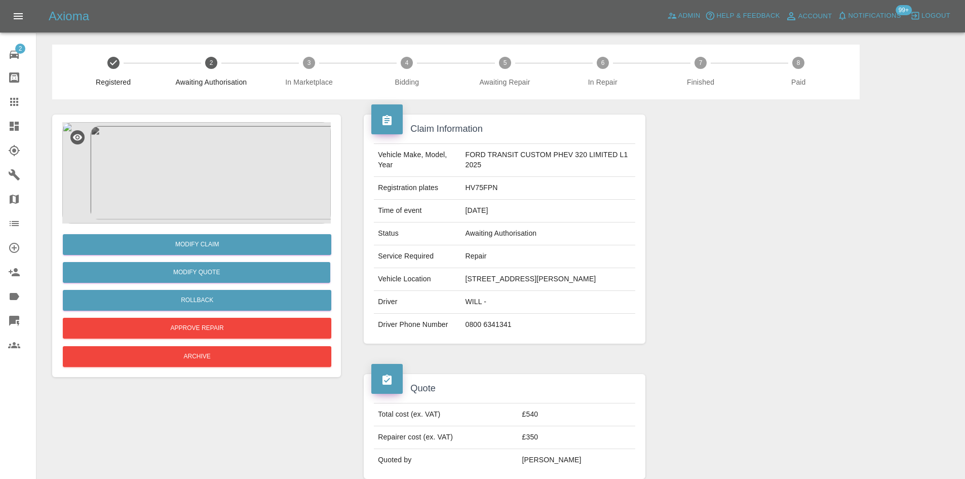
click at [212, 200] on img at bounding box center [196, 172] width 268 height 101
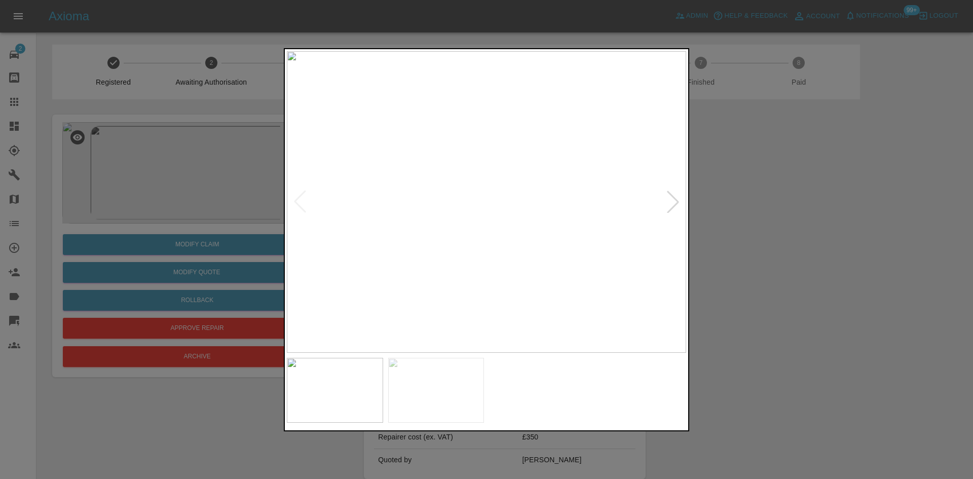
click at [666, 208] on div at bounding box center [673, 201] width 22 height 22
click at [728, 219] on div at bounding box center [486, 239] width 973 height 479
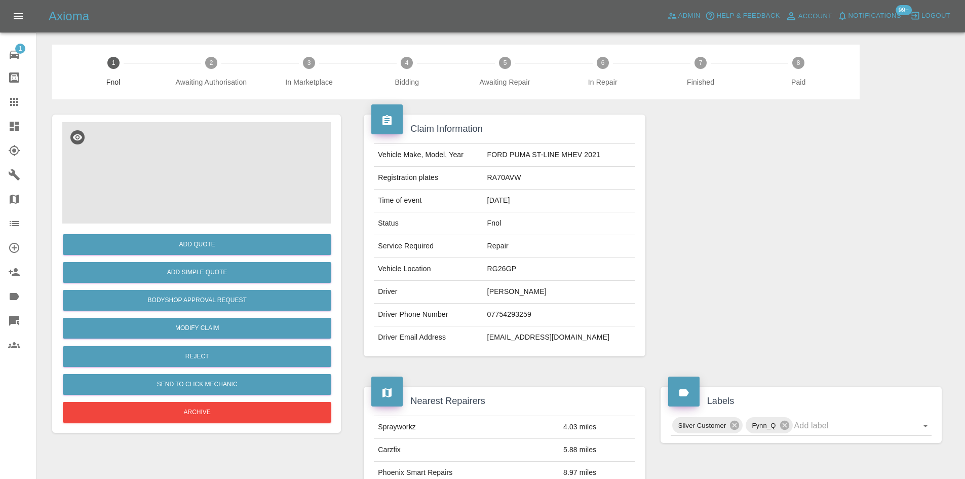
click at [192, 183] on img at bounding box center [196, 172] width 268 height 101
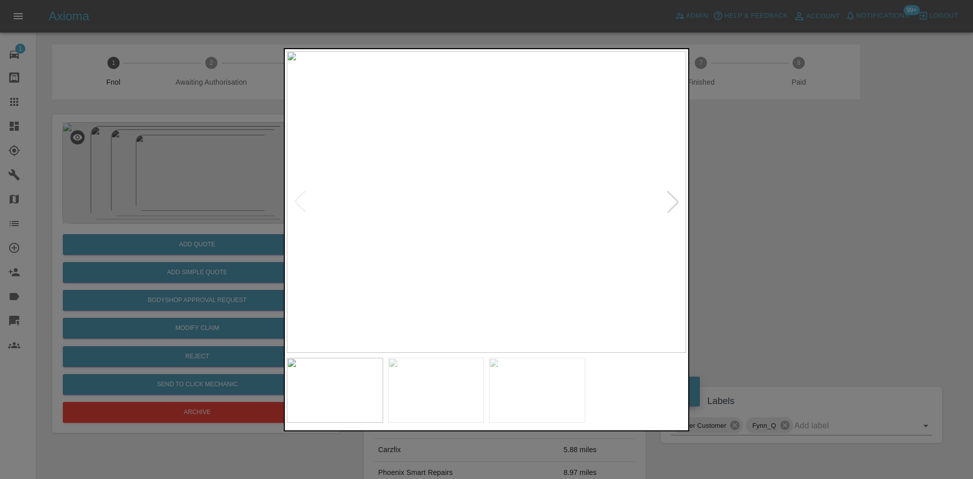
click at [502, 185] on img at bounding box center [486, 201] width 399 height 301
click at [750, 238] on div at bounding box center [486, 239] width 973 height 479
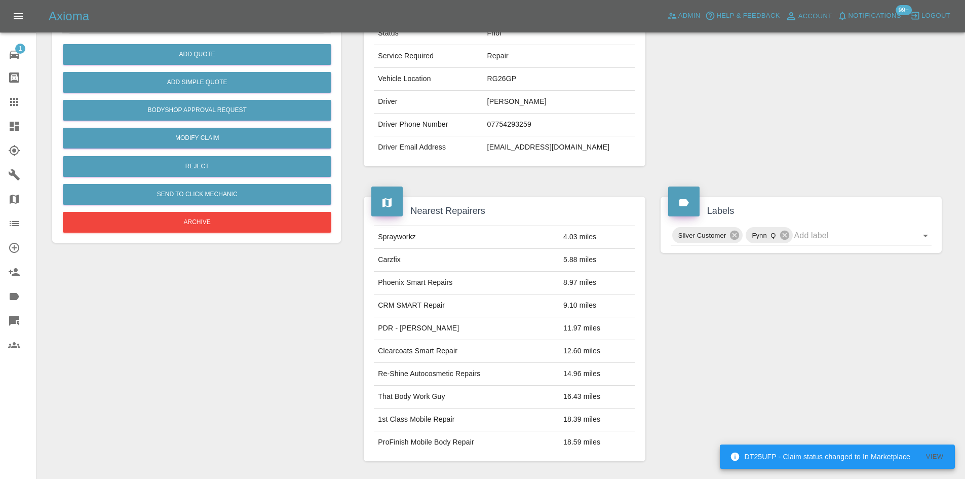
scroll to position [193, 0]
